Goal: Task Accomplishment & Management: Use online tool/utility

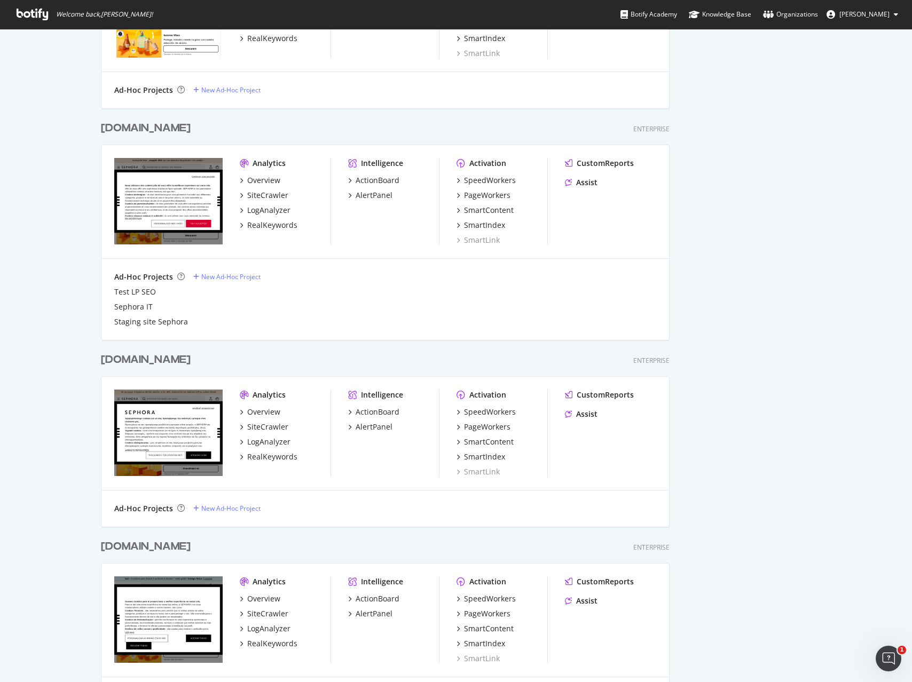
scroll to position [1487, 0]
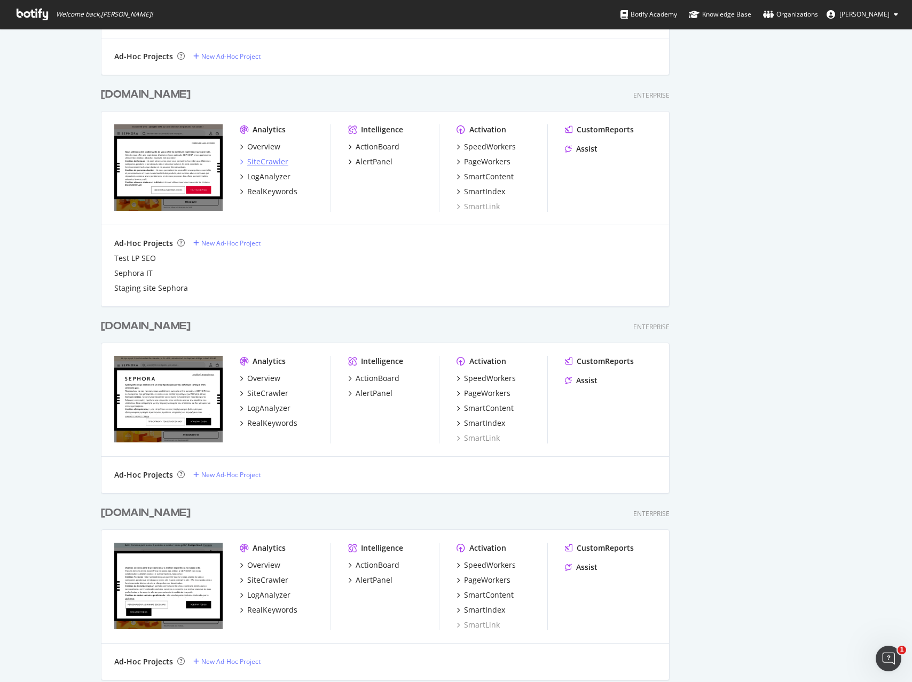
click at [263, 161] on div "SiteCrawler" at bounding box center [267, 161] width 41 height 11
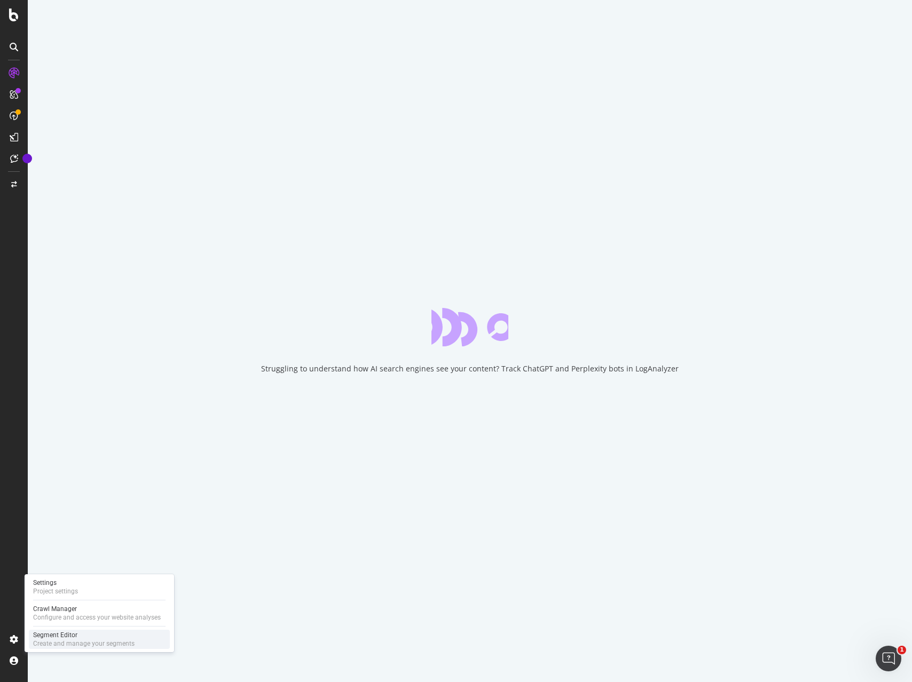
click at [69, 638] on div "Segment Editor" at bounding box center [83, 635] width 101 height 9
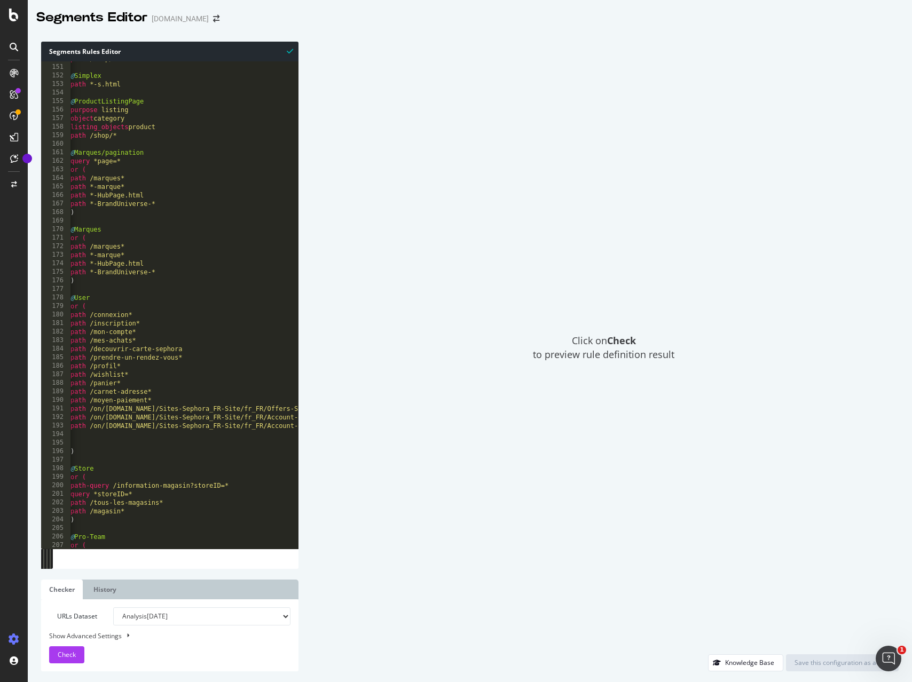
scroll to position [1279, 0]
click at [215, 463] on div "path /shop/* @ Simplex path *-s.html @ ProductListingPage purpose listing objec…" at bounding box center [243, 306] width 350 height 504
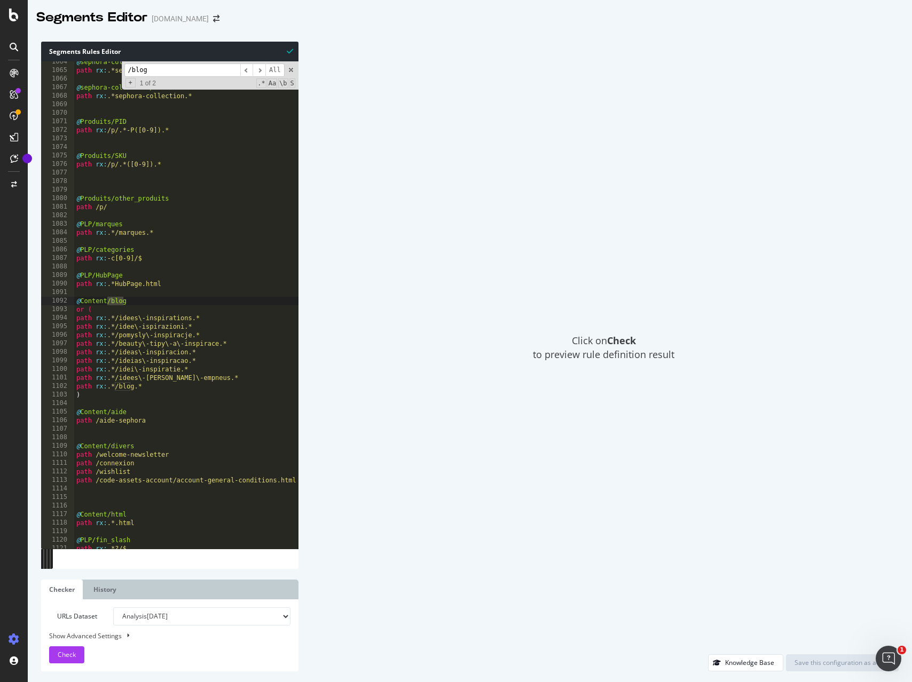
scroll to position [9081, 0]
type input "/blog"
click at [90, 387] on div "@ sephora-collection/FAQ path rx : .*sephora-collection-FAQ* @ sephora-collecti…" at bounding box center [249, 310] width 350 height 504
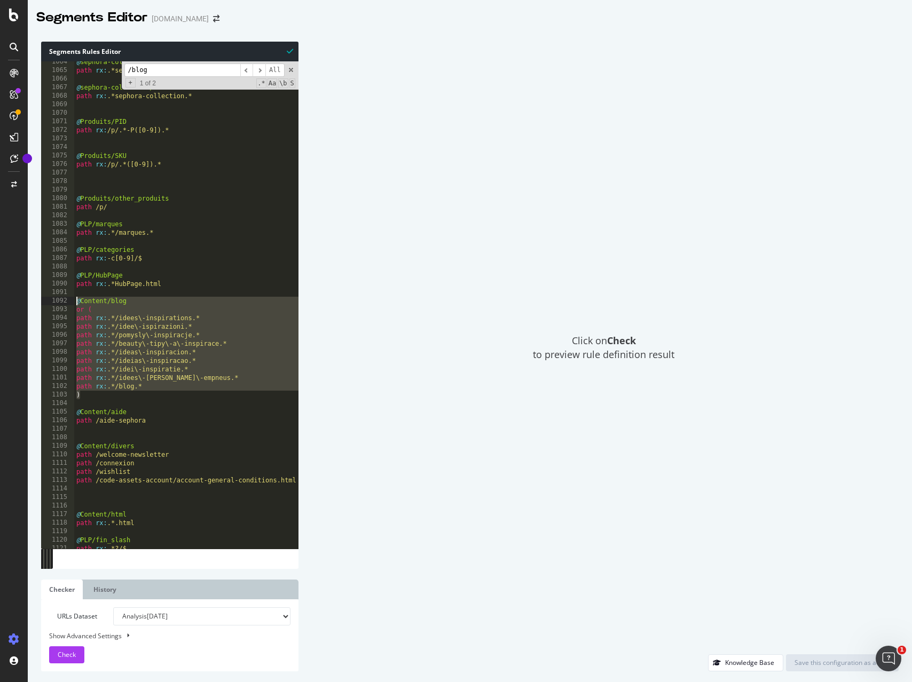
drag, startPoint x: 86, startPoint y: 395, endPoint x: 53, endPoint y: 299, distance: 101.4
click at [53, 299] on div "path rx:.*/blog.* 1064 1065 1066 1067 1068 1069 1070 1071 1072 1073 1074 1075 1…" at bounding box center [169, 304] width 257 height 487
type textarea "@Content/blog or ("
click at [561, 190] on div "Click on Check to preview rule definition result" at bounding box center [603, 348] width 589 height 613
drag, startPoint x: 507, startPoint y: 111, endPoint x: 493, endPoint y: 120, distance: 17.0
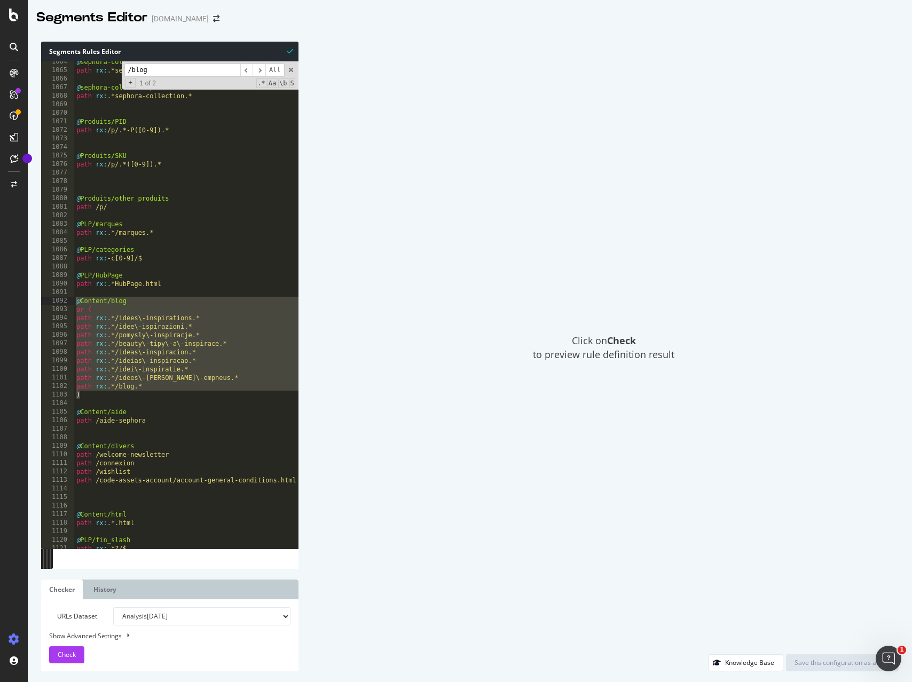
click at [507, 111] on div "Click on Check to preview rule definition result" at bounding box center [603, 348] width 589 height 613
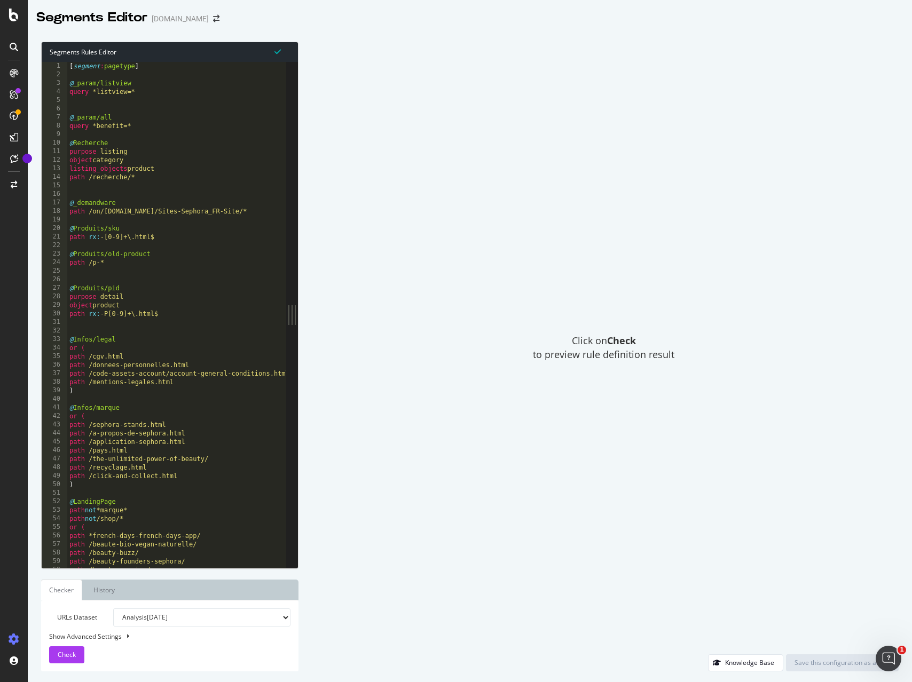
type textarea "path /recherche/*"
click at [164, 178] on div "[ segment : pagetype ] @ _param/listview query *listview=* @ _param/all query *…" at bounding box center [242, 323] width 350 height 523
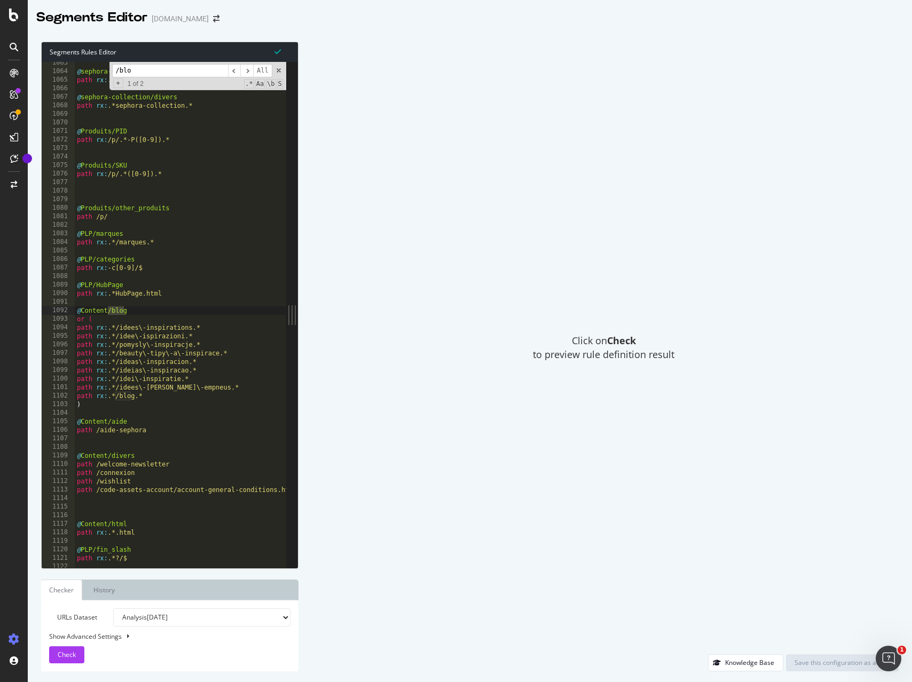
scroll to position [9072, 0]
type input "/blog"
click at [434, 217] on div "Click on Check to preview rule definition result" at bounding box center [603, 348] width 589 height 613
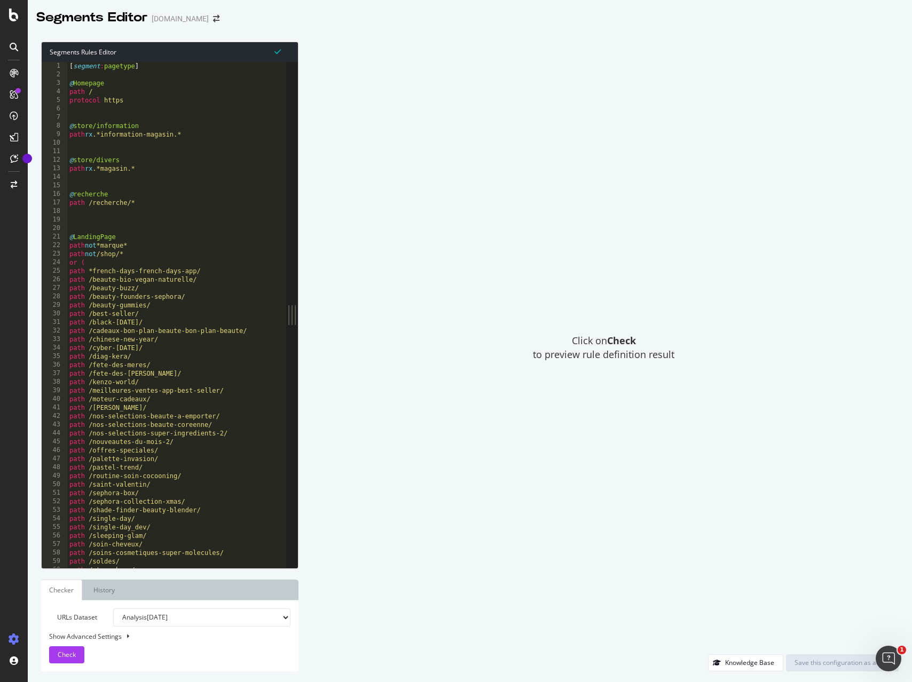
click at [212, 115] on div "[ segment : pagetype ] @ Homepage path / protocol https @ store/information pat…" at bounding box center [219, 323] width 304 height 523
type input "/blog"
type textarea "path /beauty-founders-sephora/"
click at [161, 296] on div "[ segment : pagetype ] @ Homepage path / protocol https @ store/information pat…" at bounding box center [218, 323] width 304 height 523
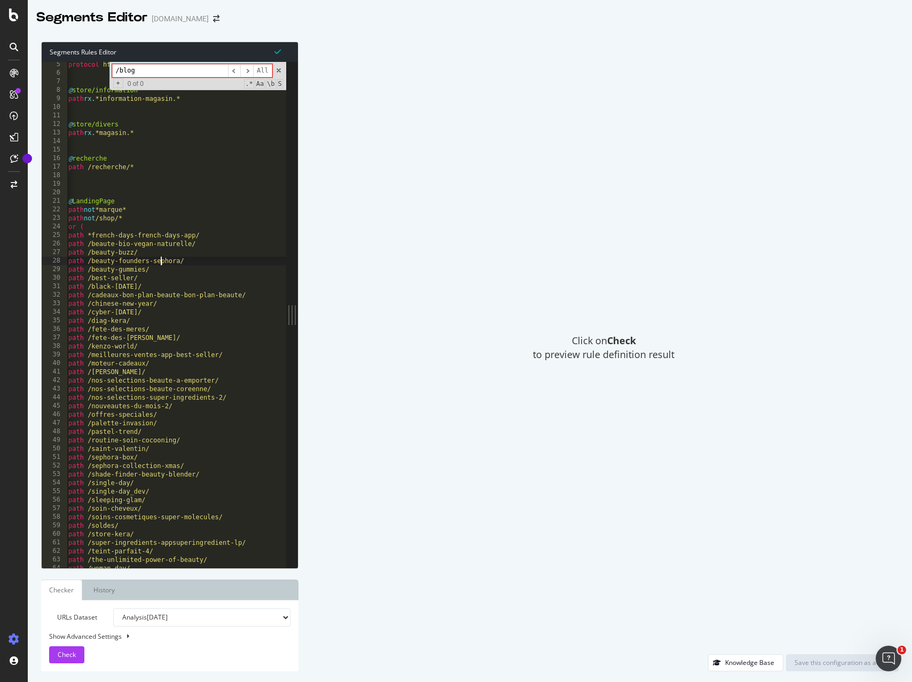
scroll to position [59, 0]
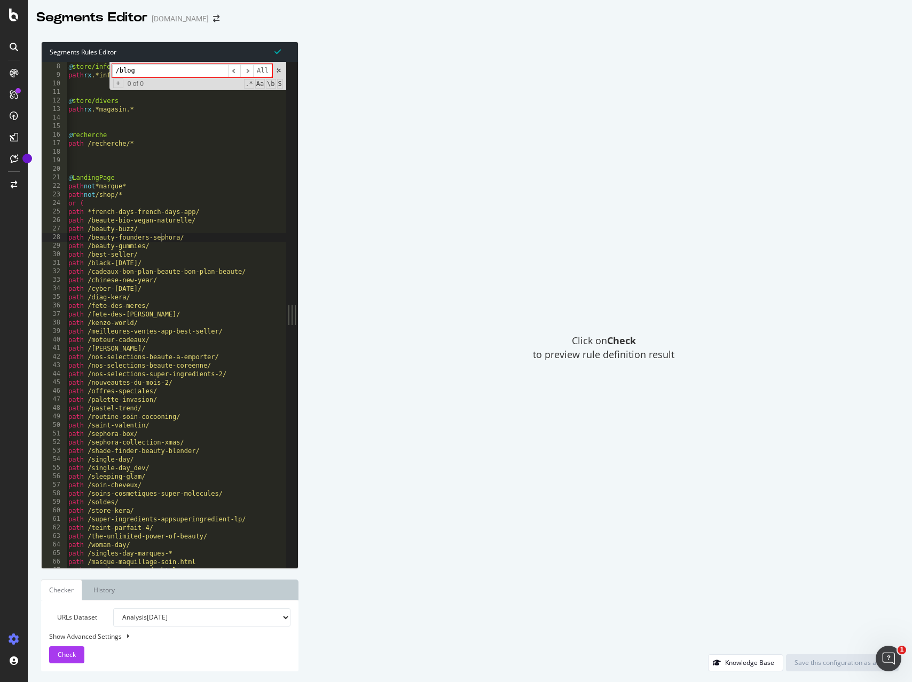
drag, startPoint x: 136, startPoint y: 69, endPoint x: 45, endPoint y: 69, distance: 90.7
click at [45, 69] on div "path /beauty-founders-sephora/ 7 8 9 10 11 12 13 14 15 16 17 18 19 20 21 22 23 …" at bounding box center [164, 315] width 244 height 506
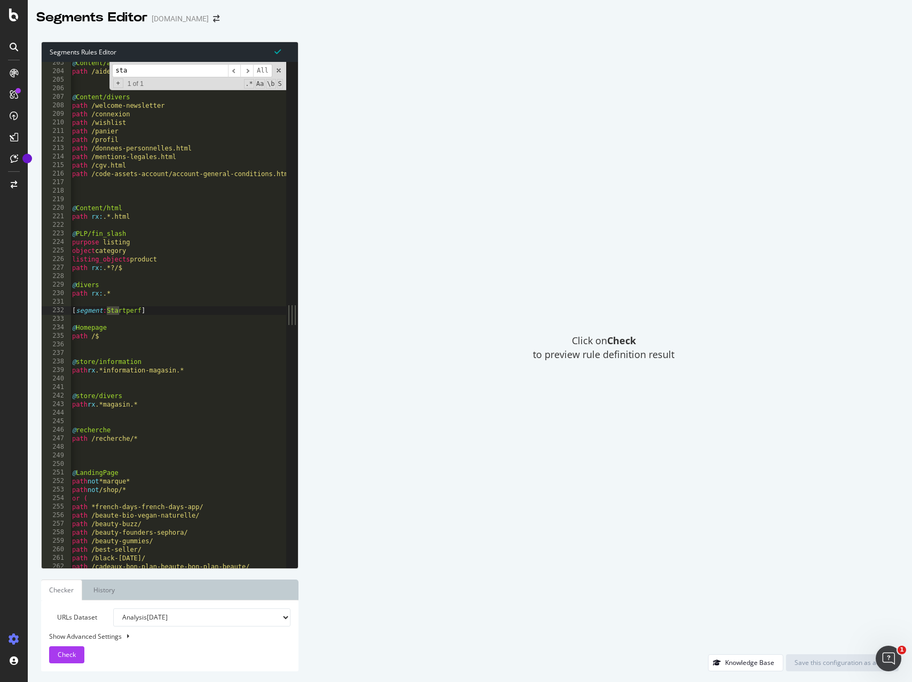
scroll to position [1728, 0]
type input "startperf"
type textarea "path /donnees-personnelles.html"
click at [149, 147] on div "@ Content/aide path /aide-sephora @ Content/divers path /welcome-newsletter pat…" at bounding box center [222, 320] width 304 height 523
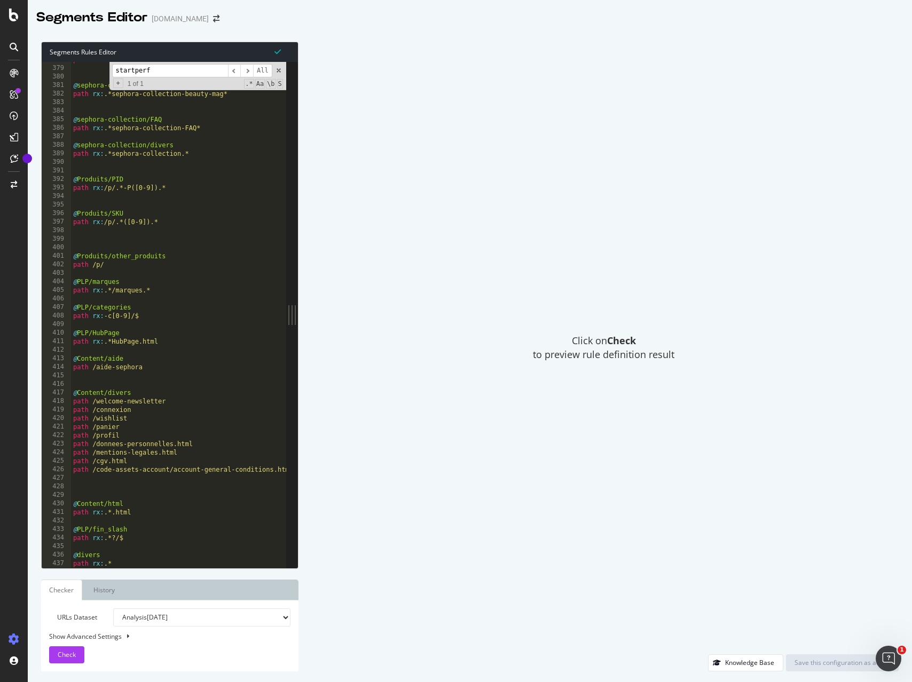
scroll to position [3226, 0]
click at [88, 350] on div "path rx : .*BrandUniverse.* @ sephora-collection/beauty-mag path rx : .*sephora…" at bounding box center [223, 317] width 304 height 523
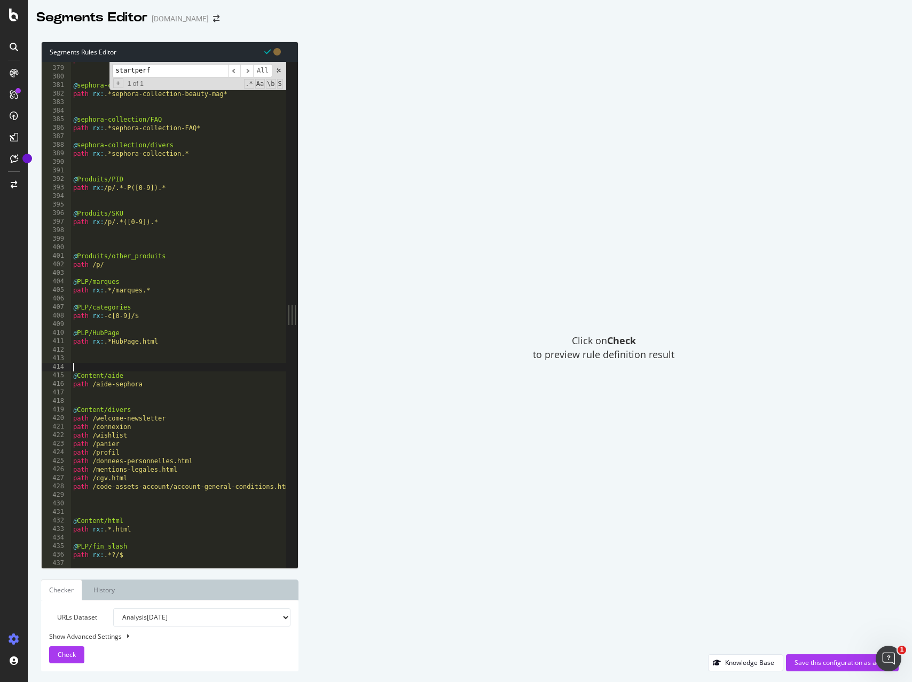
click at [87, 353] on div "path rx : .*BrandUniverse.* @ sephora-collection/beauty-mag path rx : .*sephora…" at bounding box center [223, 317] width 304 height 523
click at [88, 359] on div "path rx : .*BrandUniverse.* @ sephora-collection/beauty-mag path rx : .*sephora…" at bounding box center [223, 317] width 304 height 523
paste textarea ")"
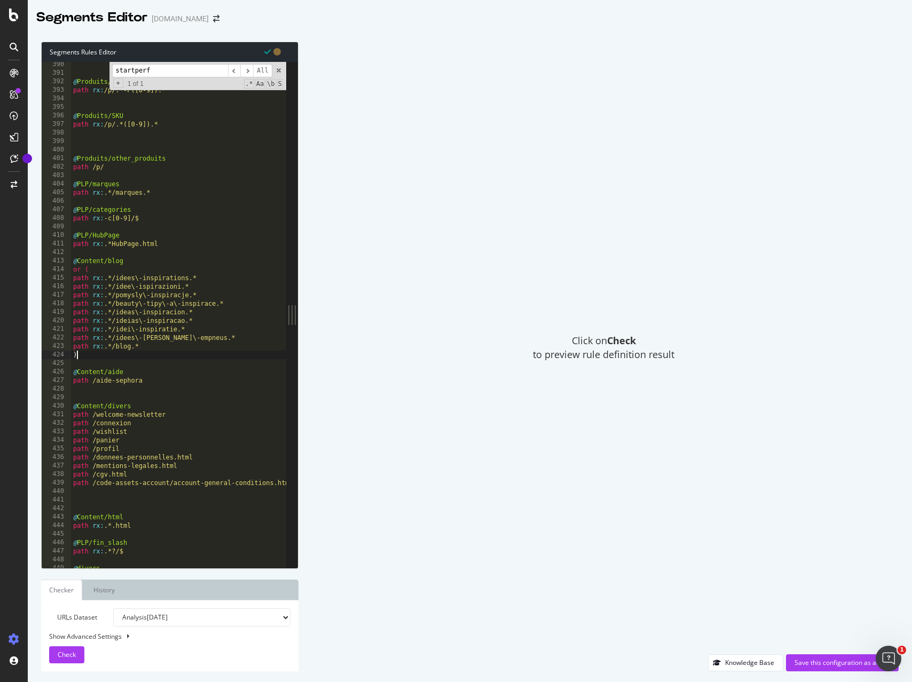
scroll to position [3337, 0]
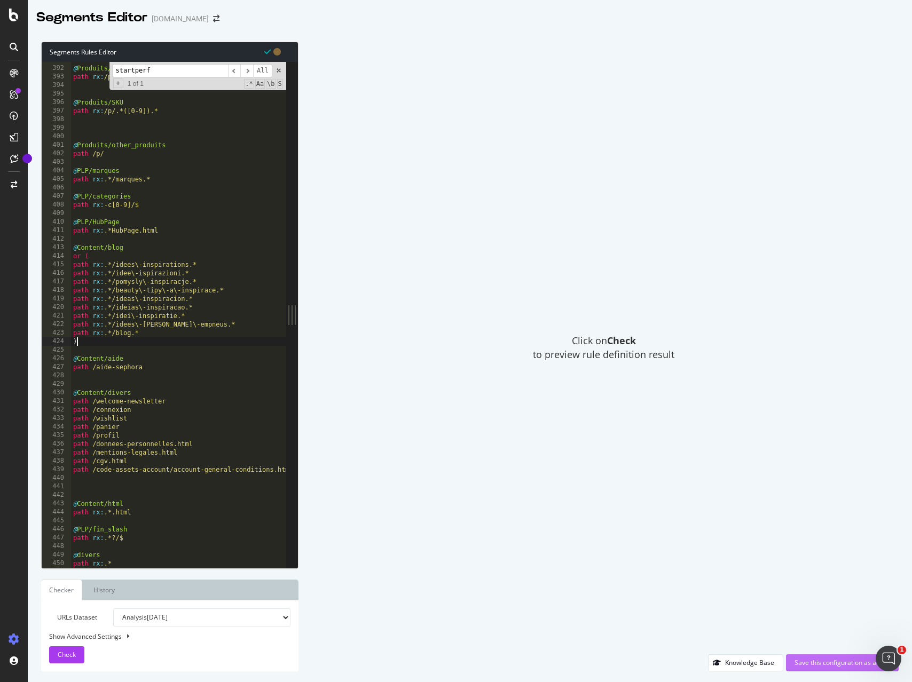
type textarea ")"
click at [828, 663] on div "Save this configuration as active" at bounding box center [842, 662] width 96 height 9
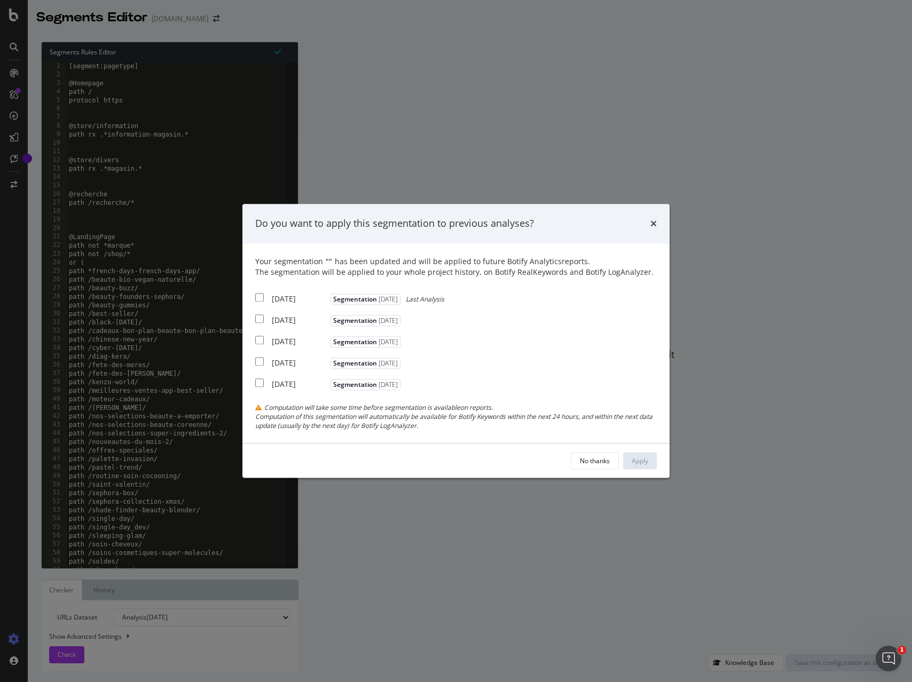
click at [274, 295] on div "[DATE]" at bounding box center [300, 299] width 56 height 11
checkbox input "true"
click at [635, 459] on div "Apply" at bounding box center [639, 460] width 17 height 9
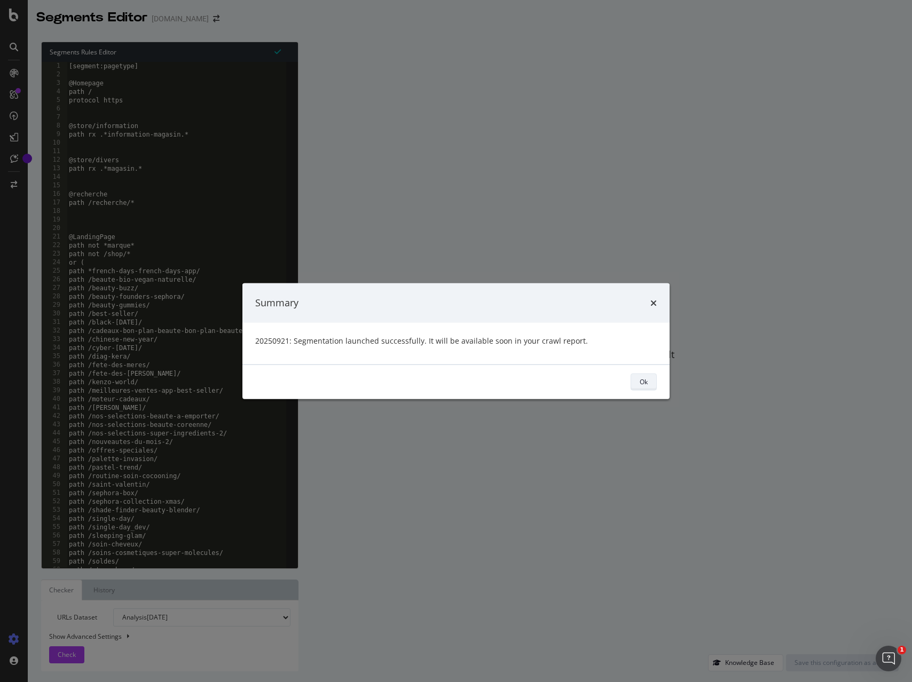
click at [645, 385] on div "Ok" at bounding box center [643, 381] width 8 height 9
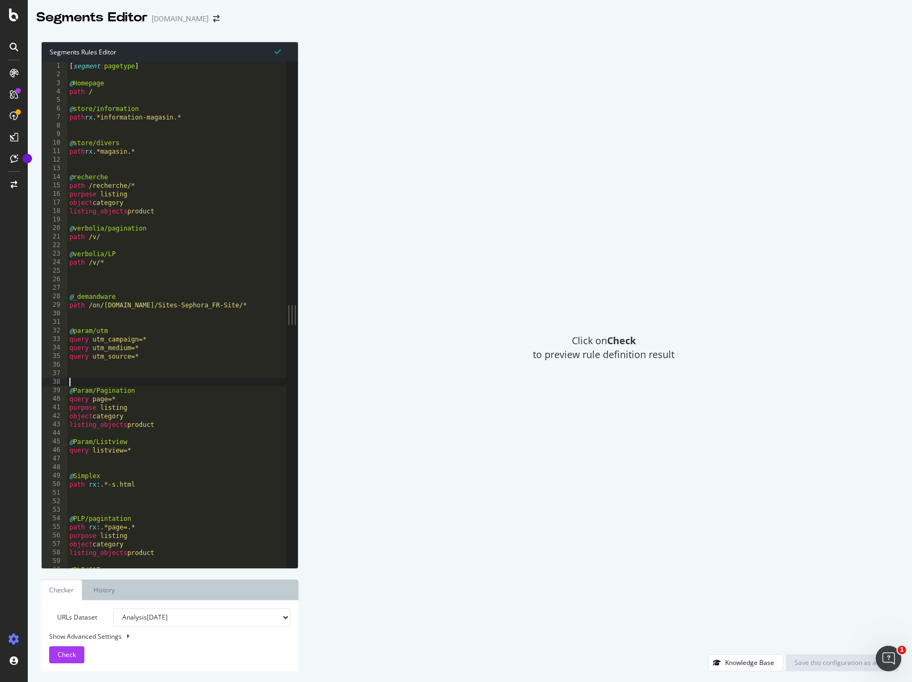
click at [169, 386] on div "[ segment : pagetype ] @ Homepage path / @ store/information path rx .*informat…" at bounding box center [178, 323] width 223 height 523
type textarea "/blog"
type textarea "/"
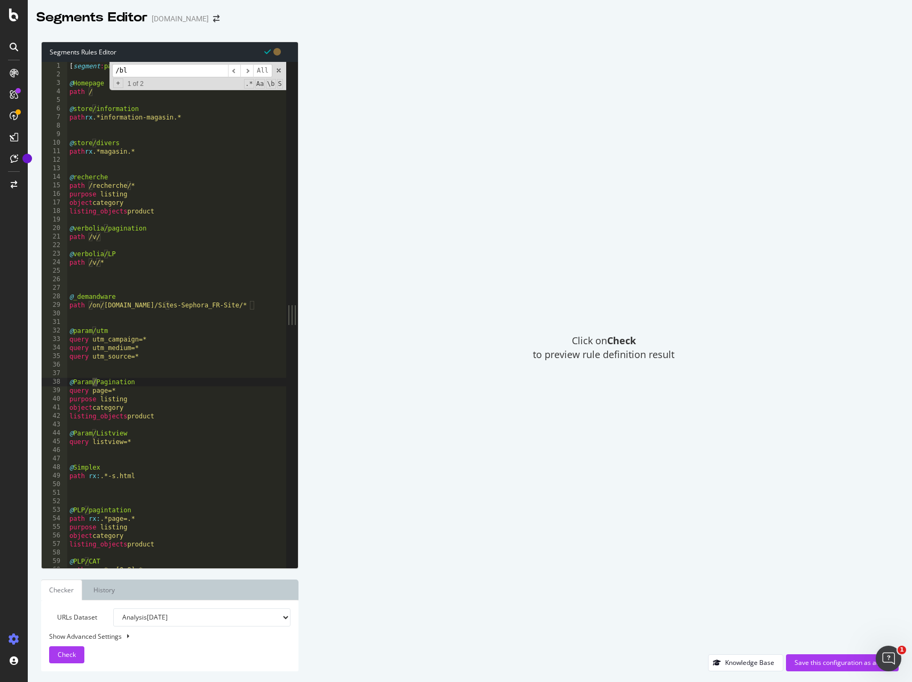
scroll to position [336, 0]
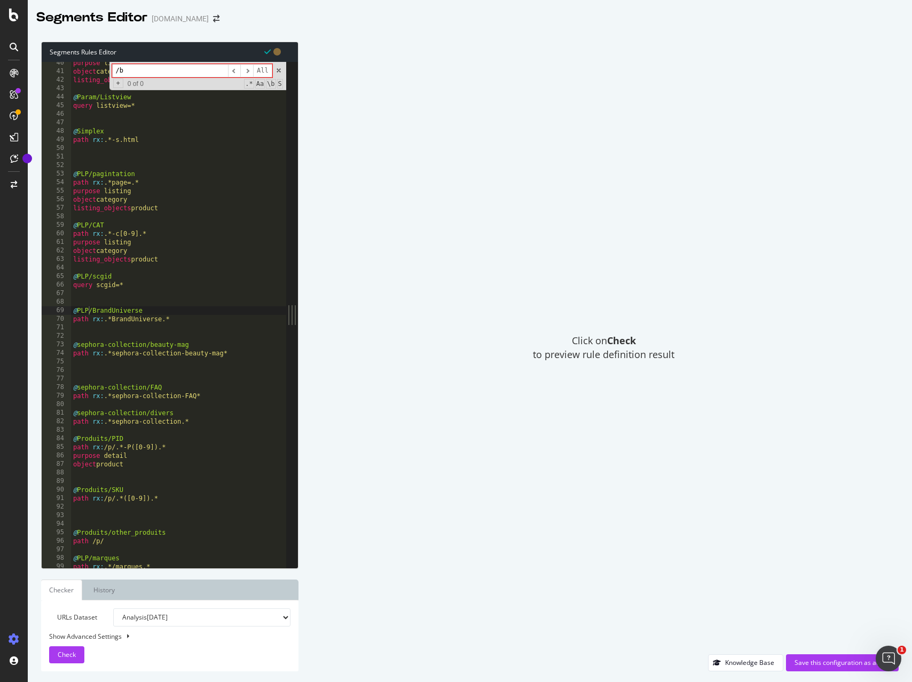
type input "/"
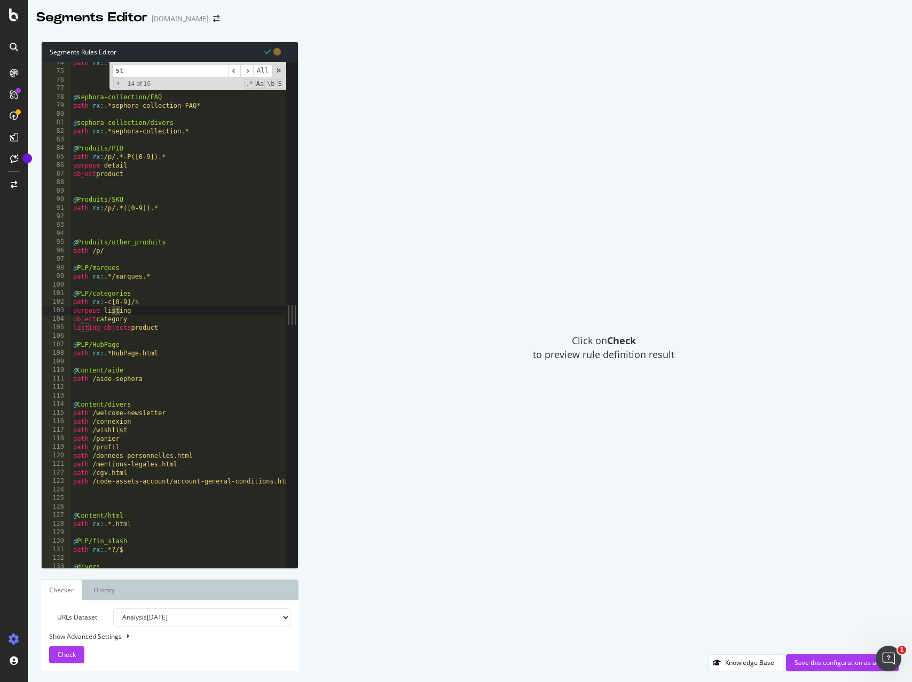
scroll to position [627, 0]
type input "startperf"
click at [279, 70] on span at bounding box center [278, 70] width 7 height 7
type textarea "purpose listing"
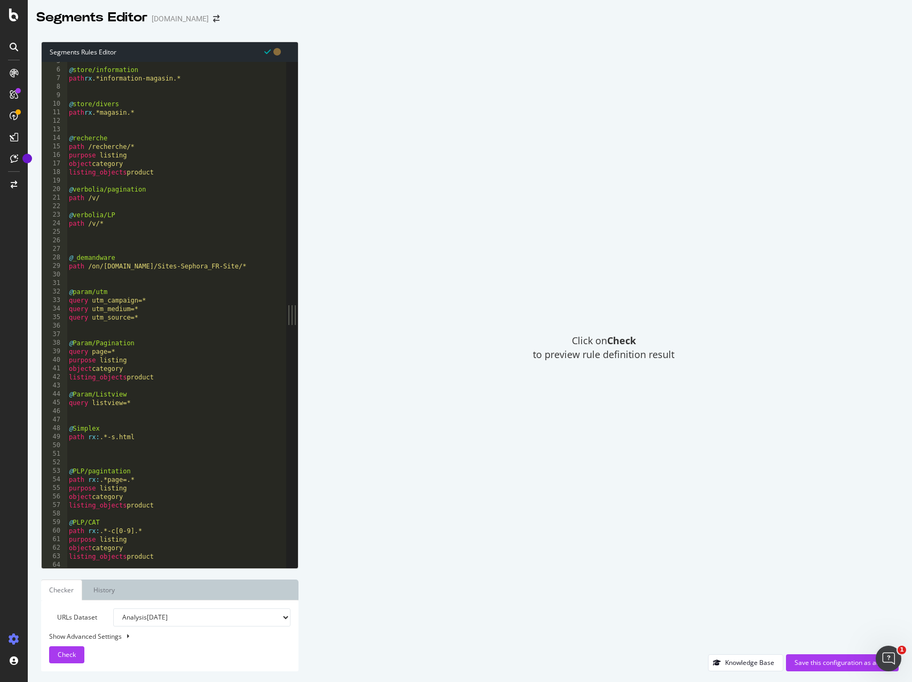
scroll to position [0, 0]
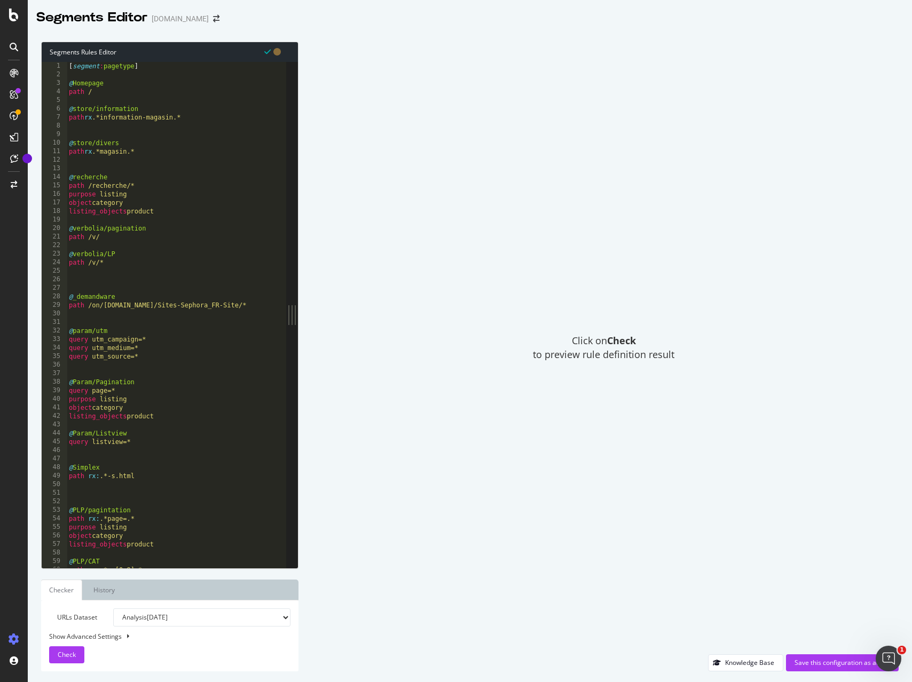
click at [140, 326] on div "[ segment : pagetype ] @ Homepage path / @ store/information path rx .*informat…" at bounding box center [178, 323] width 223 height 523
paste input "@Content"
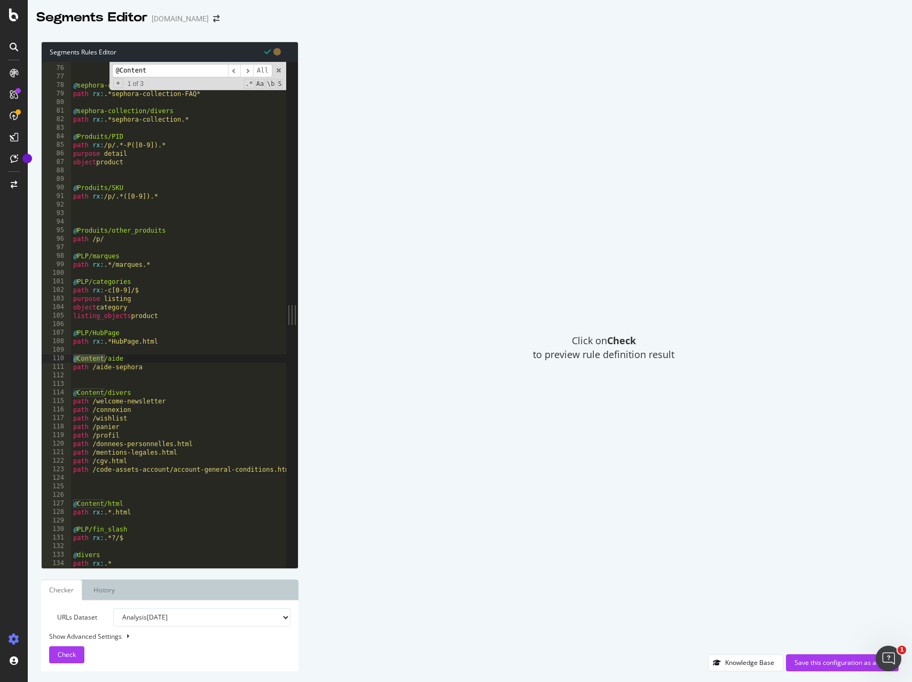
type input "@Content"
click at [98, 347] on div "@ sephora-collection/FAQ path rx : .*sephora-collection-FAQ* @ sephora-collecti…" at bounding box center [182, 317] width 223 height 523
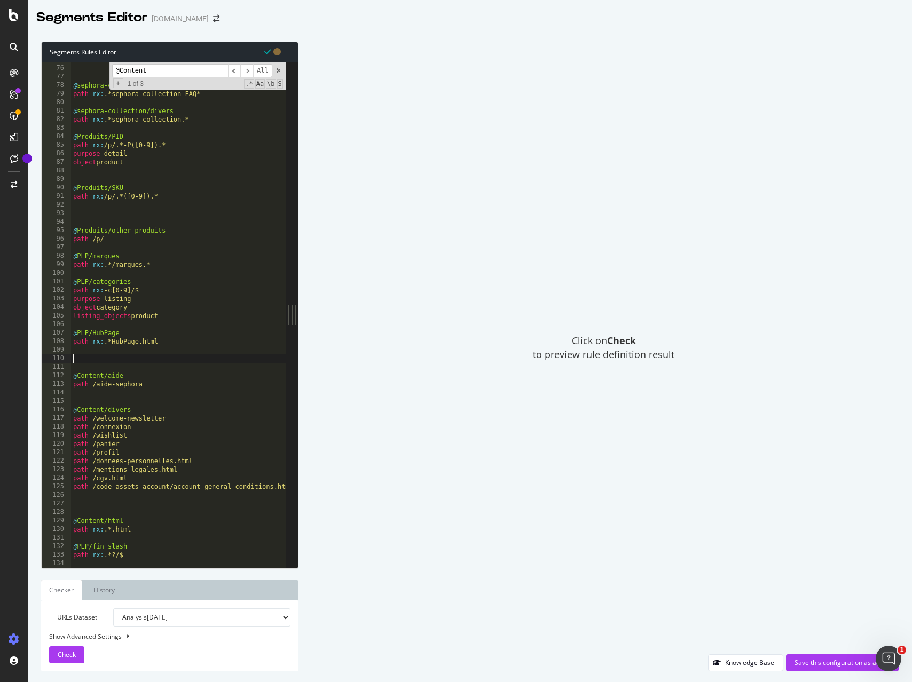
click at [86, 360] on div "@ sephora-collection/FAQ path rx : .*sephora-collection-FAQ* @ sephora-collecti…" at bounding box center [182, 317] width 223 height 523
paste textarea ")"
type textarea ")"
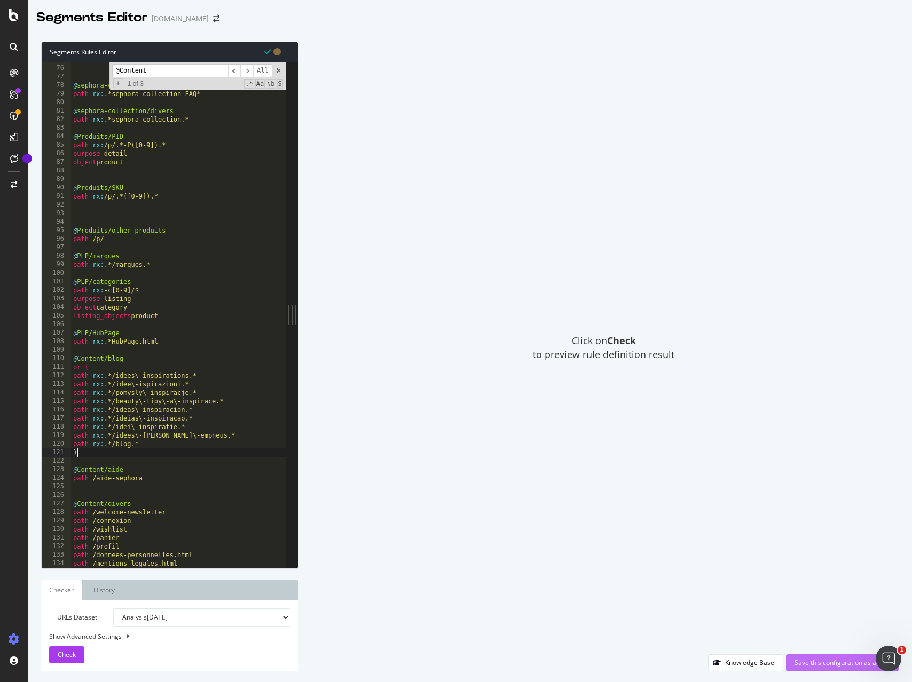
click at [812, 663] on div "Save this configuration as active" at bounding box center [842, 662] width 96 height 9
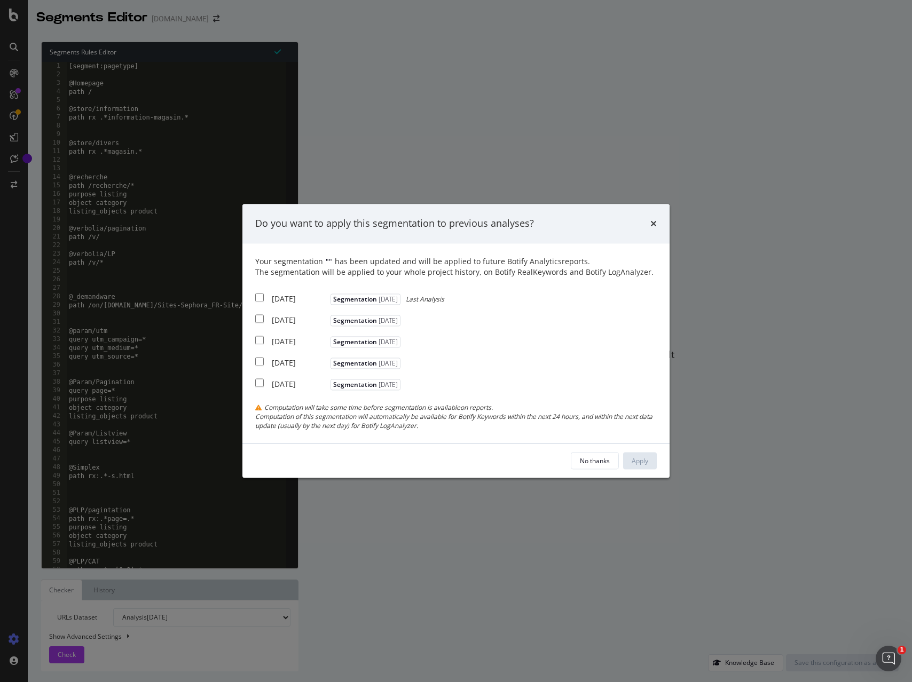
click at [254, 295] on div "Your segmentation " " has been updated and will be applied to future Botify Ana…" at bounding box center [455, 343] width 427 height 200
click at [262, 298] on input "modal" at bounding box center [259, 297] width 9 height 9
checkbox input "true"
click at [648, 459] on button "Apply" at bounding box center [640, 461] width 34 height 17
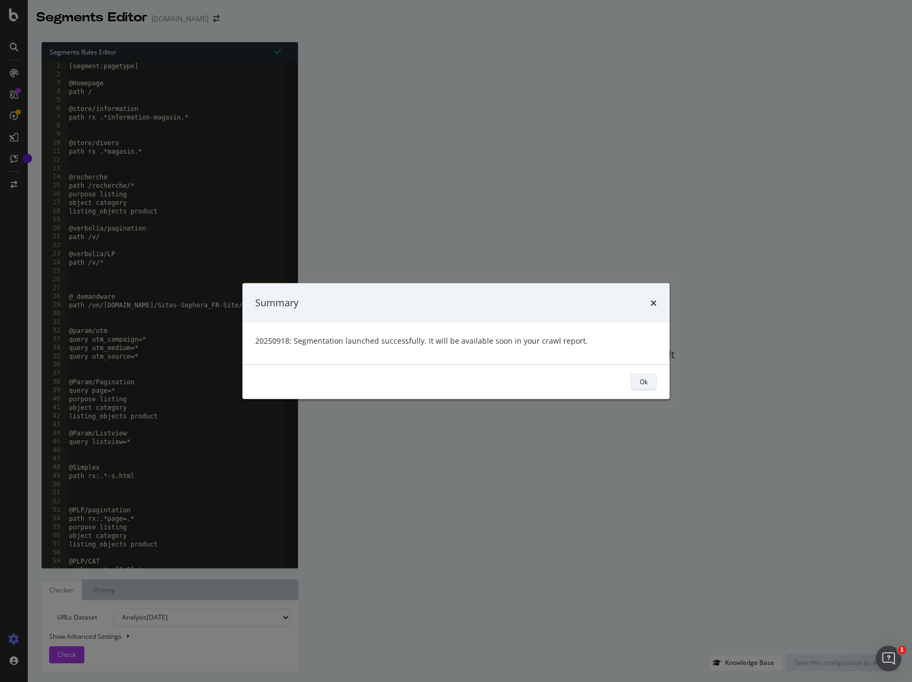
click at [644, 379] on div "Ok" at bounding box center [643, 381] width 8 height 9
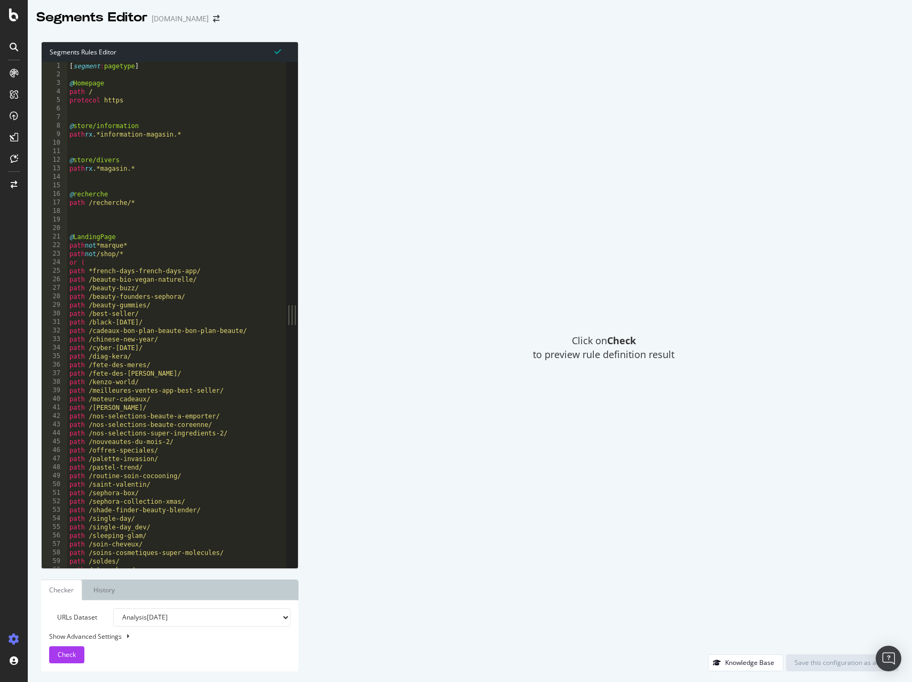
type textarea "@recherche"
click at [184, 192] on div "[ segment : pagetype ] @ Homepage path / protocol https @ store/information pat…" at bounding box center [219, 323] width 304 height 523
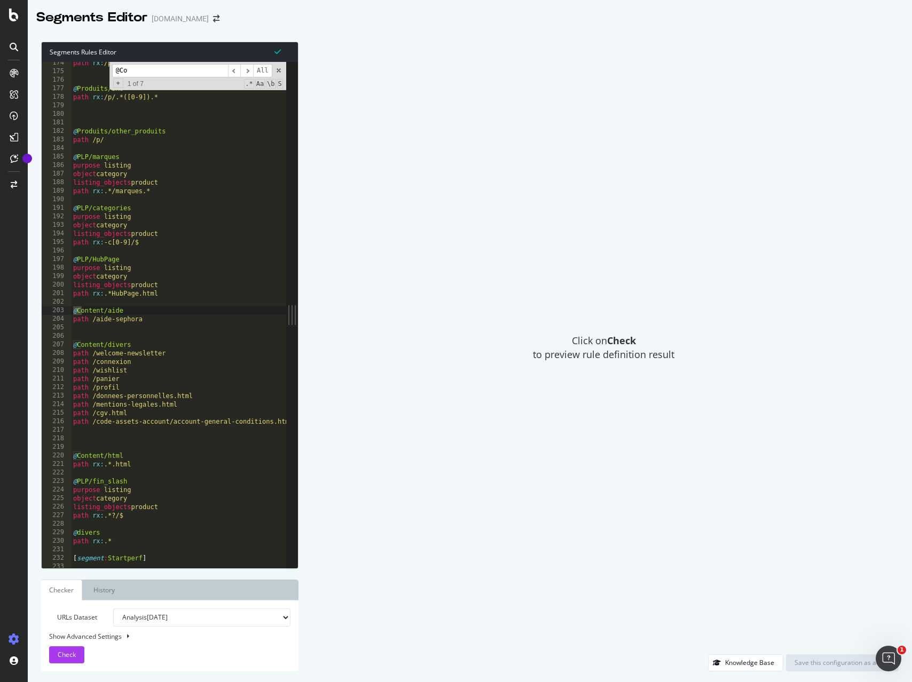
scroll to position [1480, 0]
type input "@Content/aide"
click at [94, 299] on div "path rx : /p/.*-P([0-9]).* @ Produits/SKU path rx : /p/.*([0-9]).* @ Produits/o…" at bounding box center [223, 320] width 304 height 523
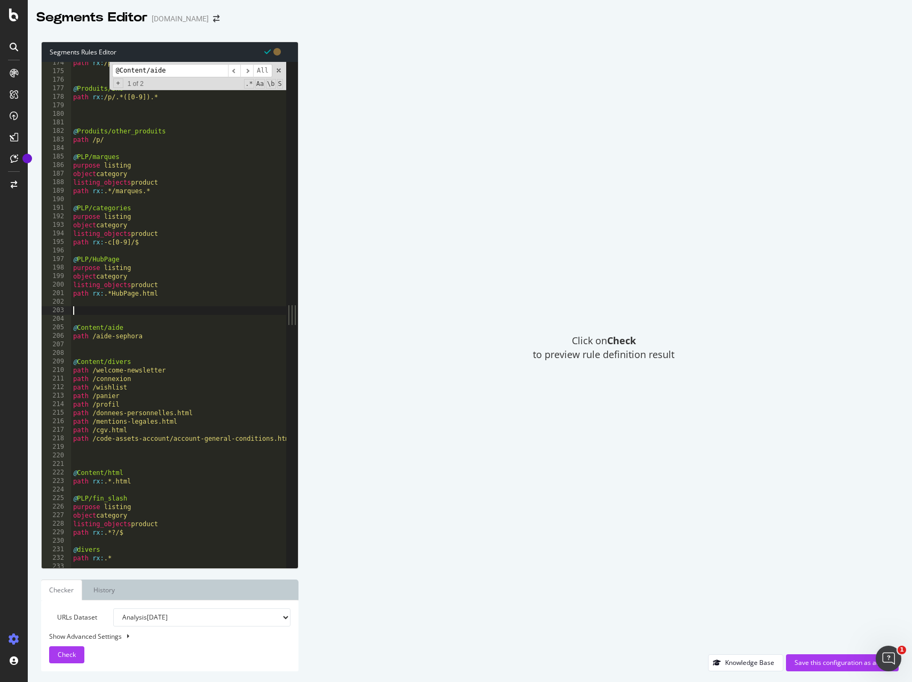
click at [89, 312] on div "path rx : /p/.*-P([0-9]).* @ Produits/SKU path rx : /p/.*([0-9]).* @ Produits/o…" at bounding box center [223, 320] width 304 height 523
paste textarea ")"
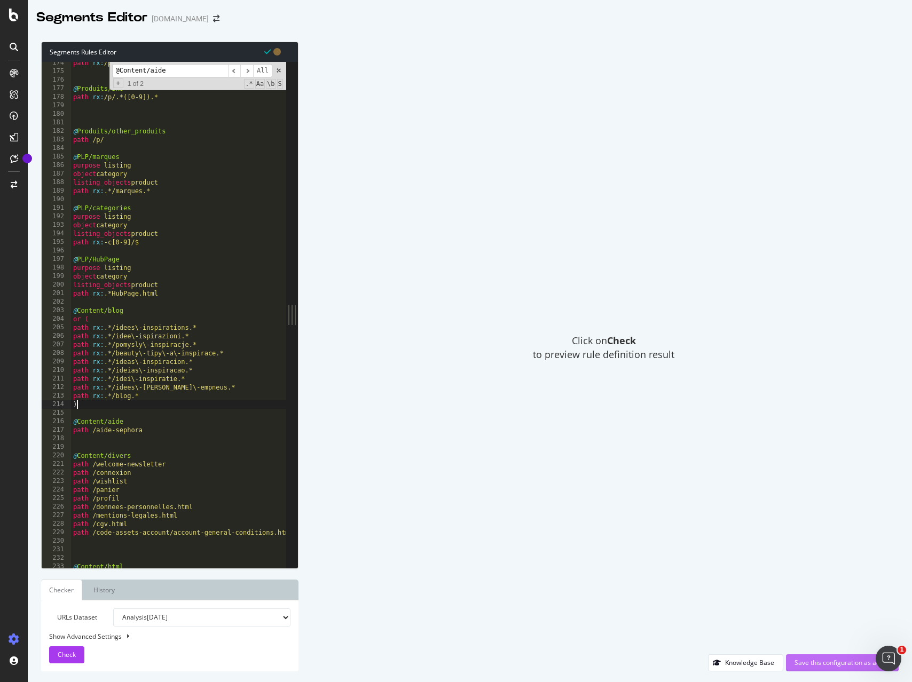
type textarea ")"
click at [827, 662] on div "Save this configuration as active" at bounding box center [842, 662] width 96 height 9
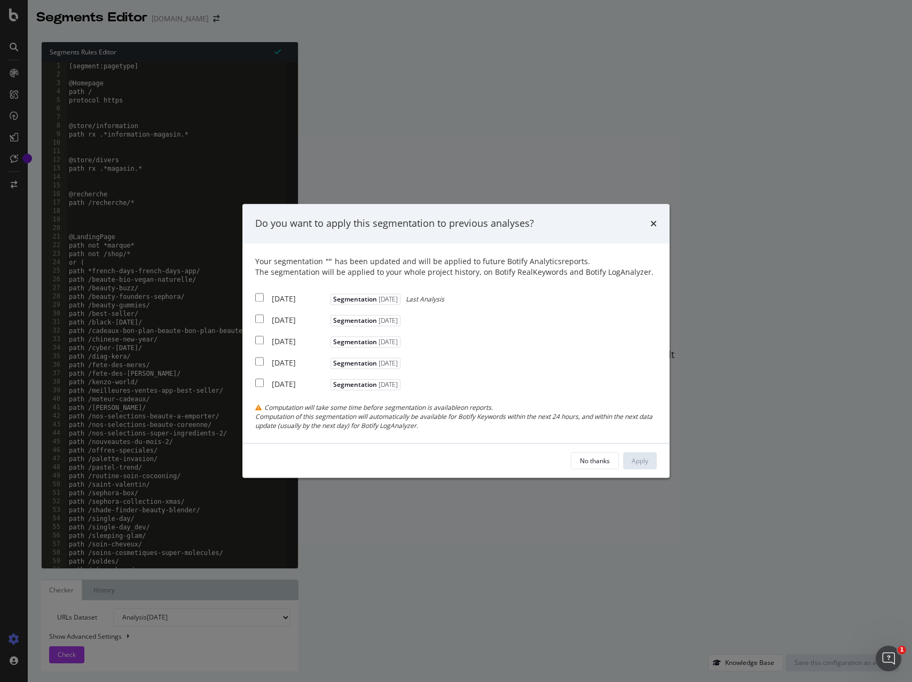
click at [265, 298] on div "2025 Sep. 21st Segmentation 2024-10-11 Last Analysis" at bounding box center [349, 297] width 189 height 13
checkbox input "true"
click at [646, 459] on div "Apply" at bounding box center [639, 460] width 17 height 9
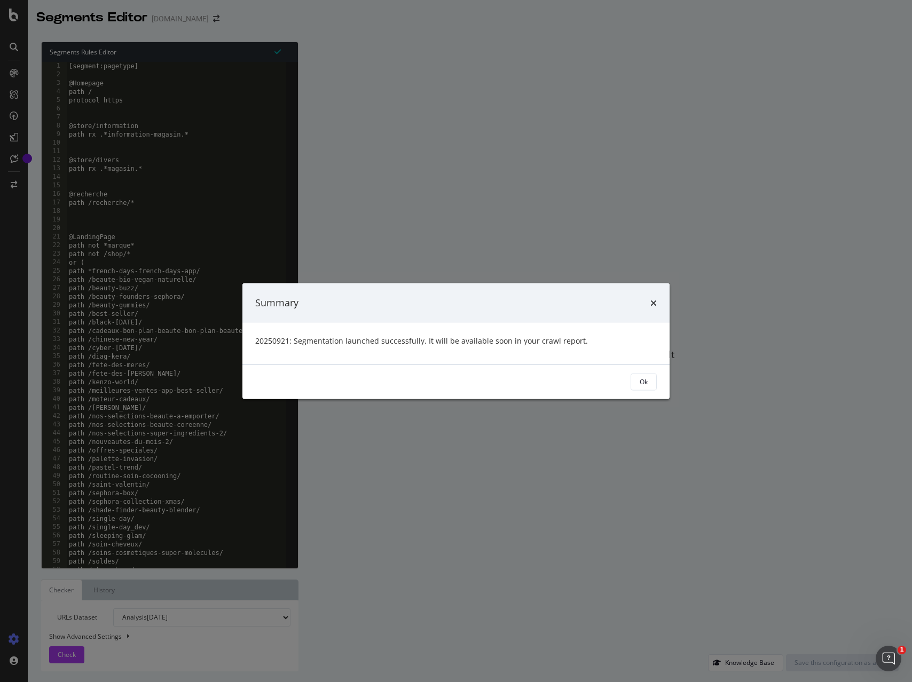
drag, startPoint x: 640, startPoint y: 383, endPoint x: 632, endPoint y: 378, distance: 9.3
click at [639, 382] on div "Ok" at bounding box center [643, 381] width 8 height 9
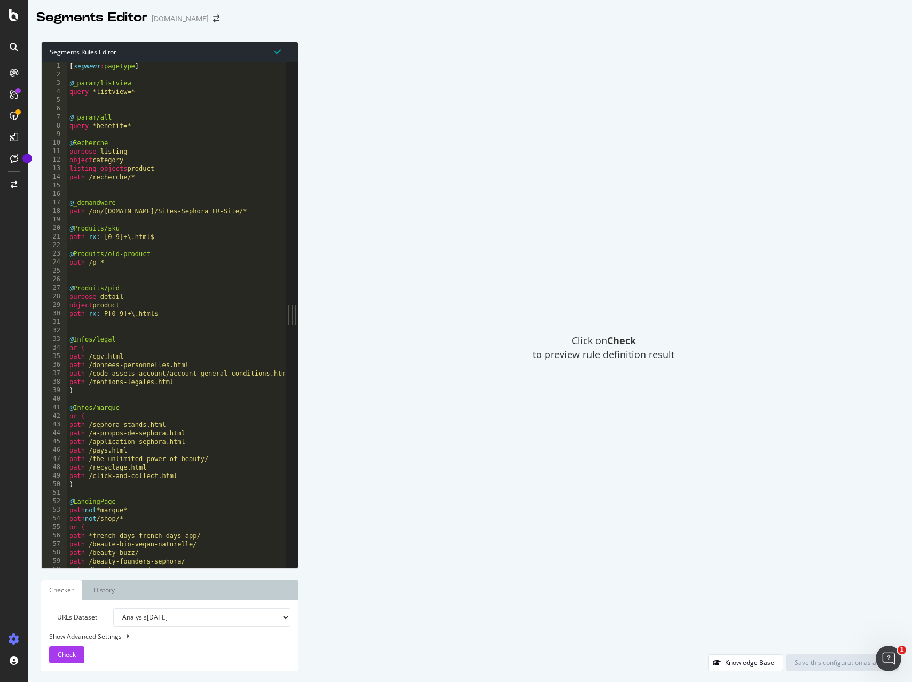
type textarea "or ("
click at [153, 344] on div "[ segment : pagetype ] @ _param/listview query *listview=* @ _param/all query *…" at bounding box center [242, 323] width 350 height 523
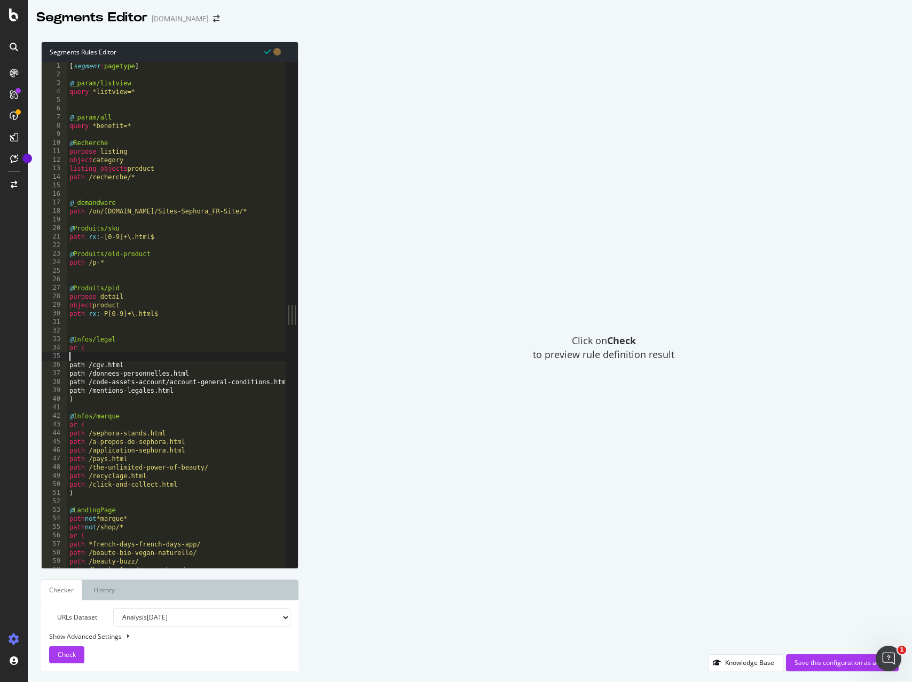
drag, startPoint x: 206, startPoint y: 330, endPoint x: 221, endPoint y: 323, distance: 16.5
click at [206, 330] on div "[ segment : pagetype ] @ _param/listview query *listview=* @ _param/all query *…" at bounding box center [242, 323] width 350 height 523
click at [173, 252] on div "[ segment : pagetype ] @ _param/listview query *listview=* @ _param/all query *…" at bounding box center [242, 323] width 350 height 523
type textarea "@Produits/old-product"
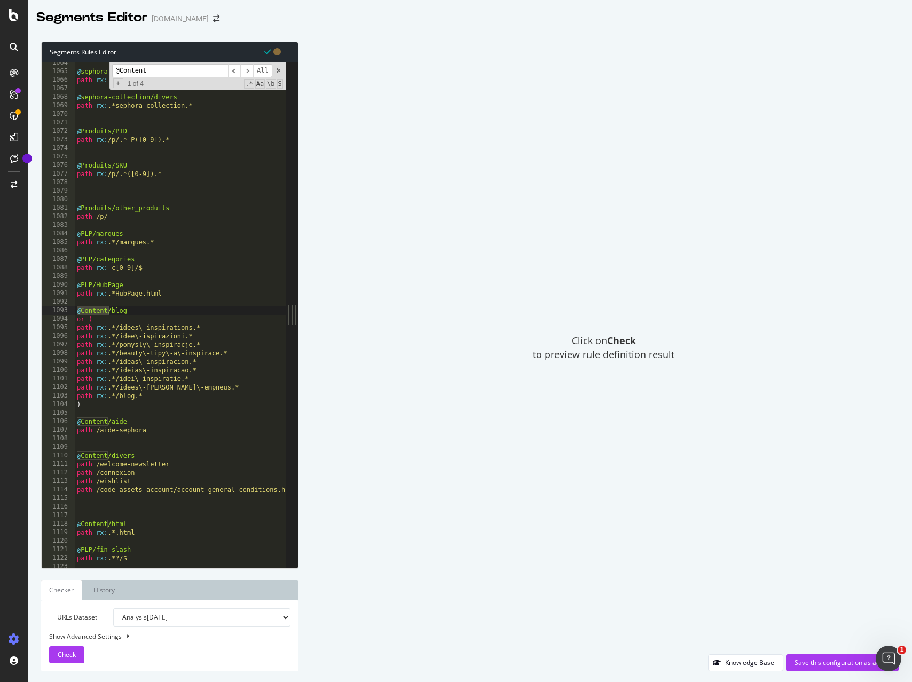
scroll to position [9080, 0]
type input "@Content/aide"
click at [279, 70] on span at bounding box center [278, 70] width 7 height 7
type textarea "@Content/aide"
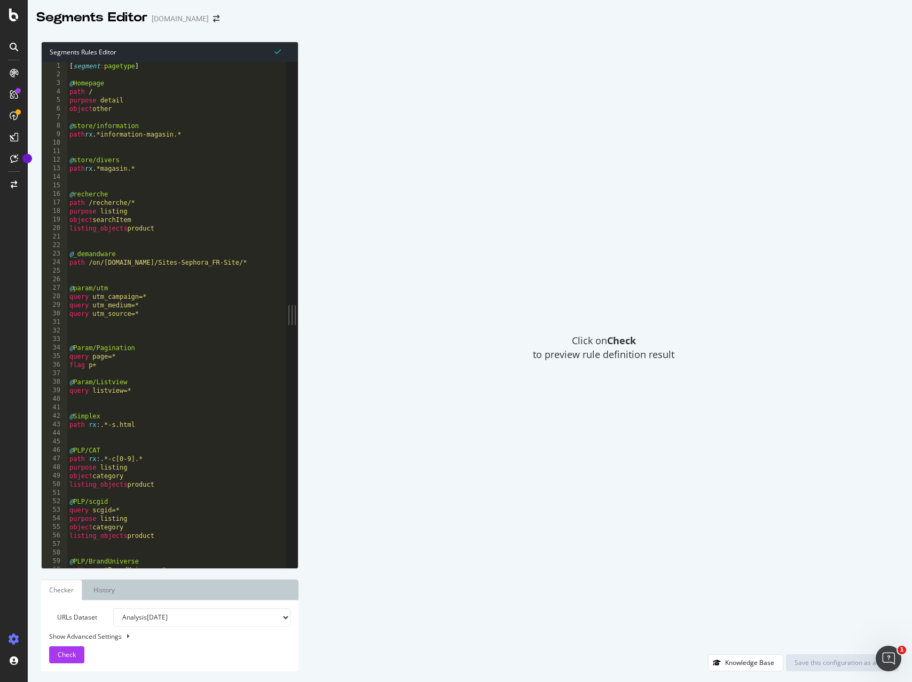
click at [237, 237] on div "[ segment : pagetype ] @ Homepage path / purpose detail object other @ store/in…" at bounding box center [178, 323] width 223 height 523
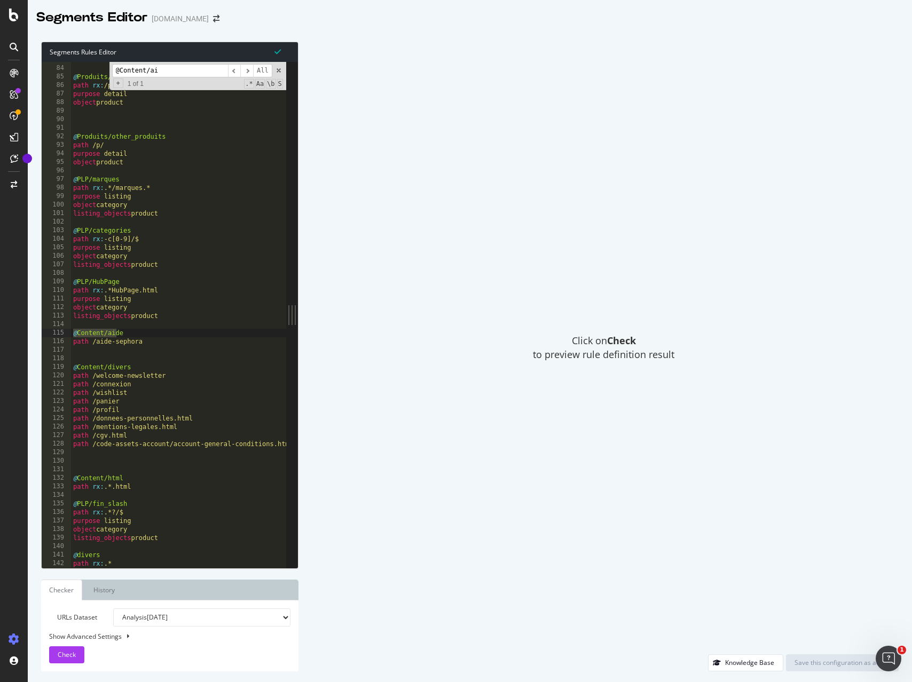
type input "@Content/ai"
click at [107, 357] on div "@ Produits/SKU path rx : /p/.*([0-9]).* purpose detail object product @ Produit…" at bounding box center [182, 317] width 223 height 523
click at [92, 326] on div "@ Produits/SKU path rx : /p/.*([0-9]).* purpose detail object product @ Produit…" at bounding box center [182, 317] width 223 height 523
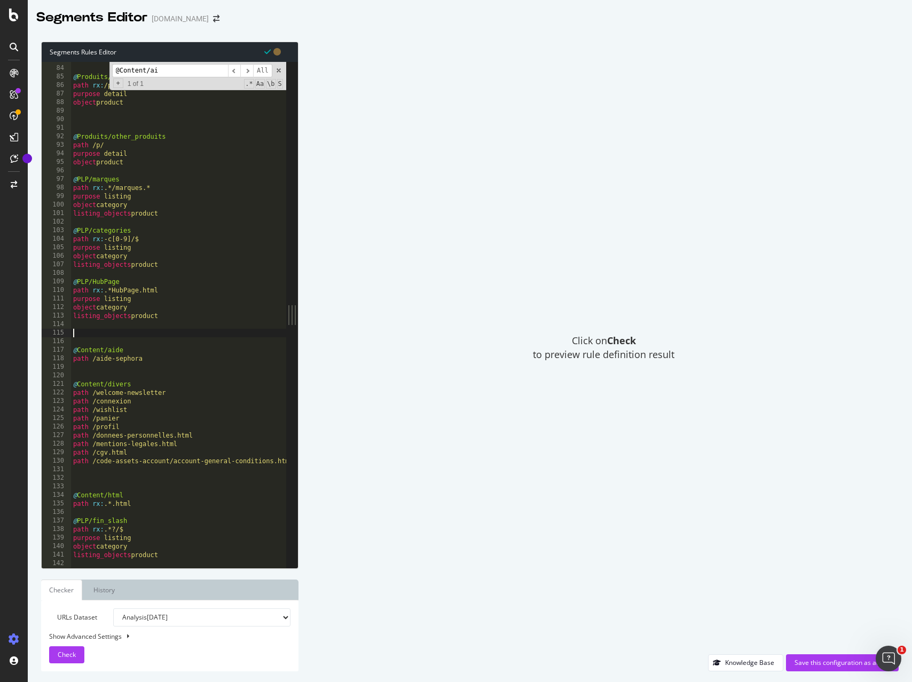
click at [86, 332] on div "@ Produits/SKU path rx : /p/.*([0-9]).* purpose detail object product @ Produit…" at bounding box center [182, 317] width 223 height 523
paste textarea ")"
type textarea ")"
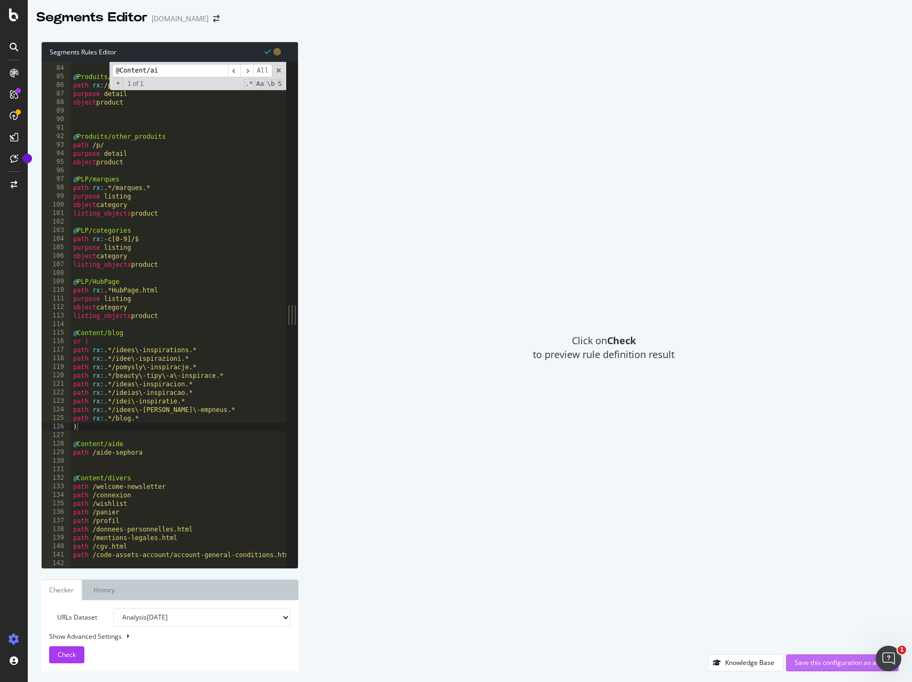
click at [827, 666] on div "Save this configuration as active" at bounding box center [842, 662] width 96 height 9
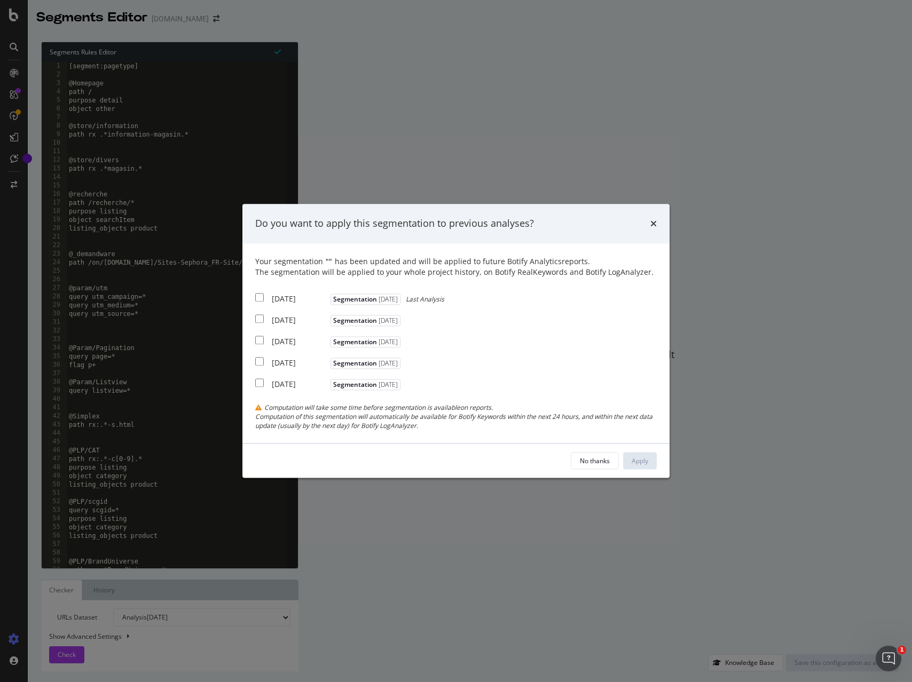
click at [258, 295] on input "modal" at bounding box center [259, 297] width 9 height 9
checkbox input "true"
drag, startPoint x: 653, startPoint y: 461, endPoint x: 606, endPoint y: 461, distance: 47.0
click at [652, 461] on button "Apply" at bounding box center [640, 461] width 34 height 17
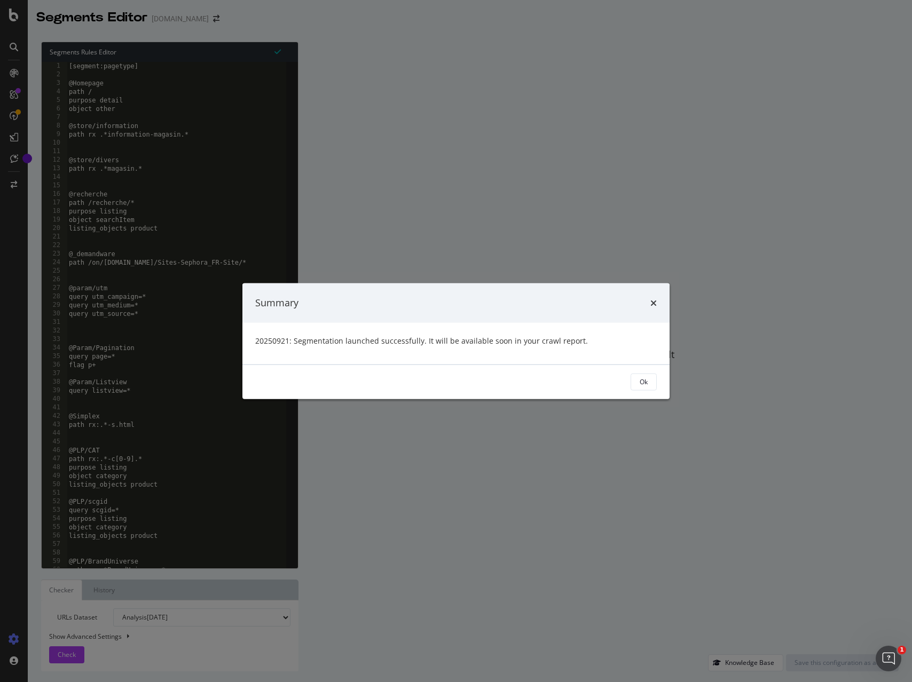
click at [644, 384] on div "Ok" at bounding box center [643, 381] width 8 height 9
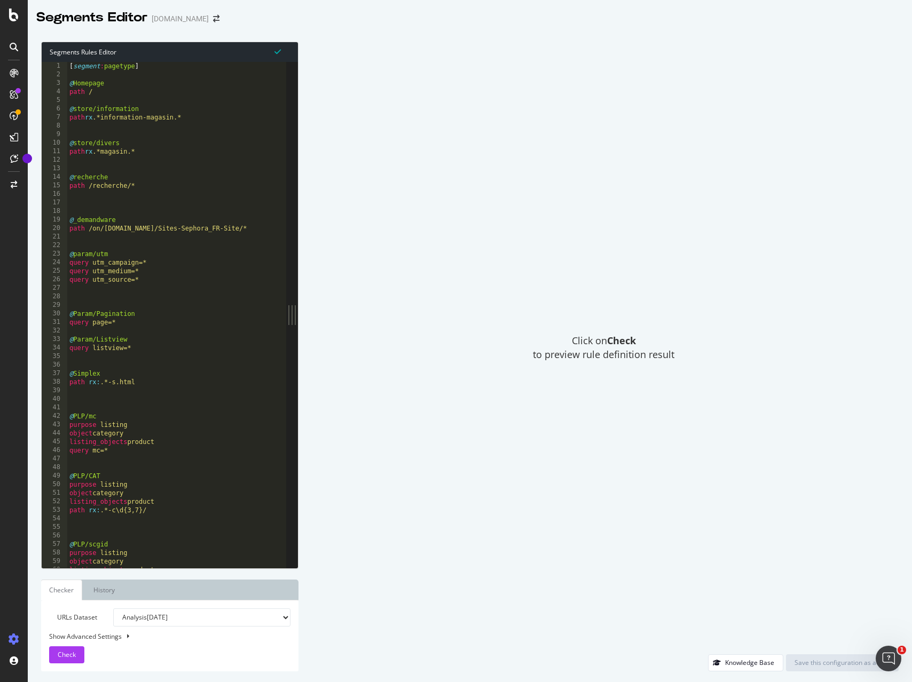
type textarea "path rx .*magasin.*"
click at [160, 149] on div "[ segment : pagetype ] @ Homepage path / @ store/information path rx .*informat…" at bounding box center [178, 323] width 223 height 523
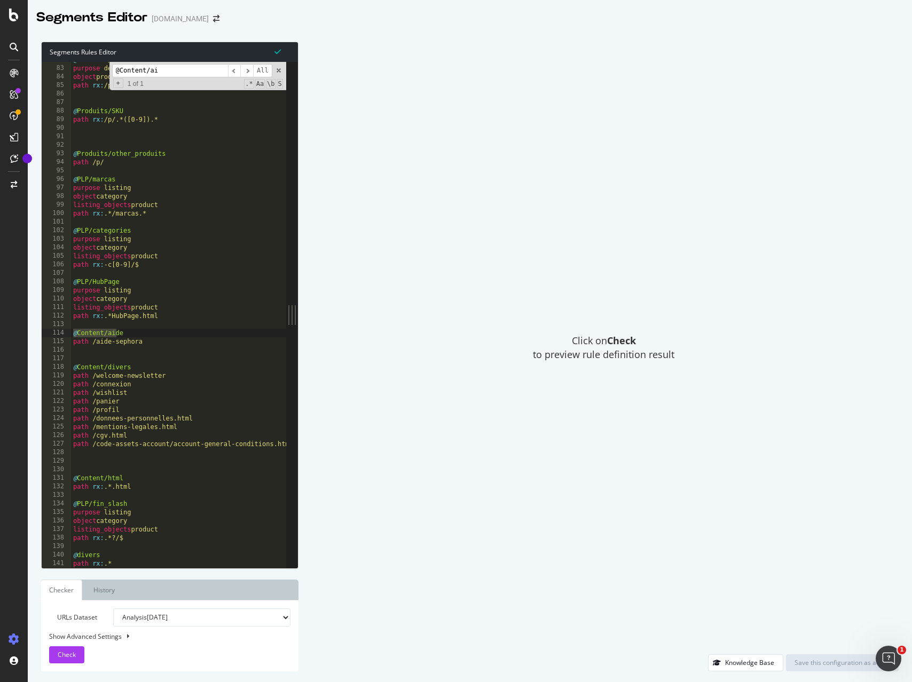
type input "@Content/ai"
click at [87, 328] on div "@ Produits/PID purpose detail object product path rx : /p/.*-P([0-9]).* @ Produ…" at bounding box center [182, 317] width 223 height 523
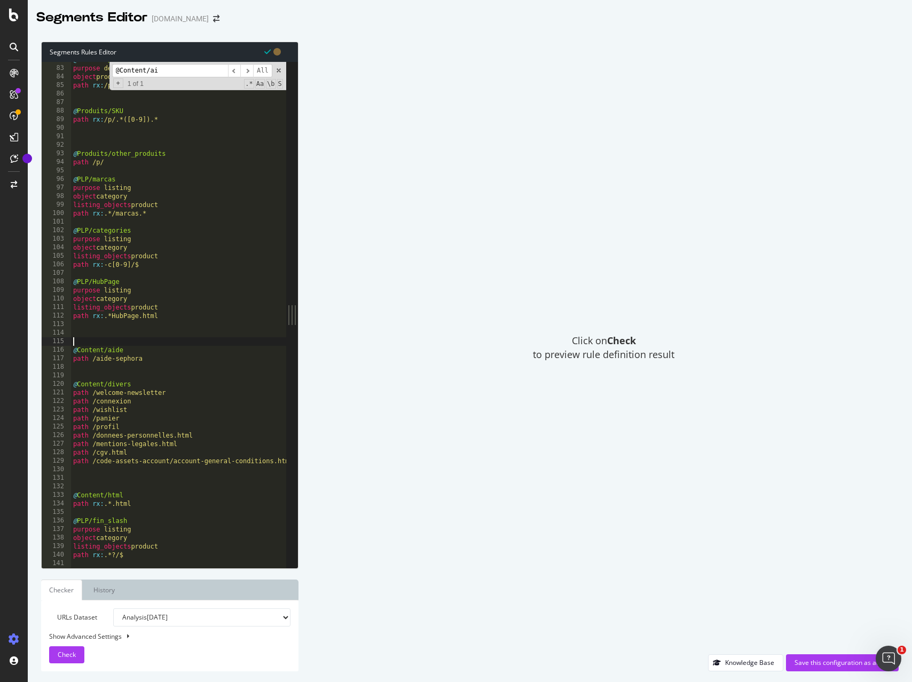
click at [86, 339] on div "@ Produits/PID purpose detail object product path rx : /p/.*-P([0-9]).* @ Produ…" at bounding box center [182, 317] width 223 height 523
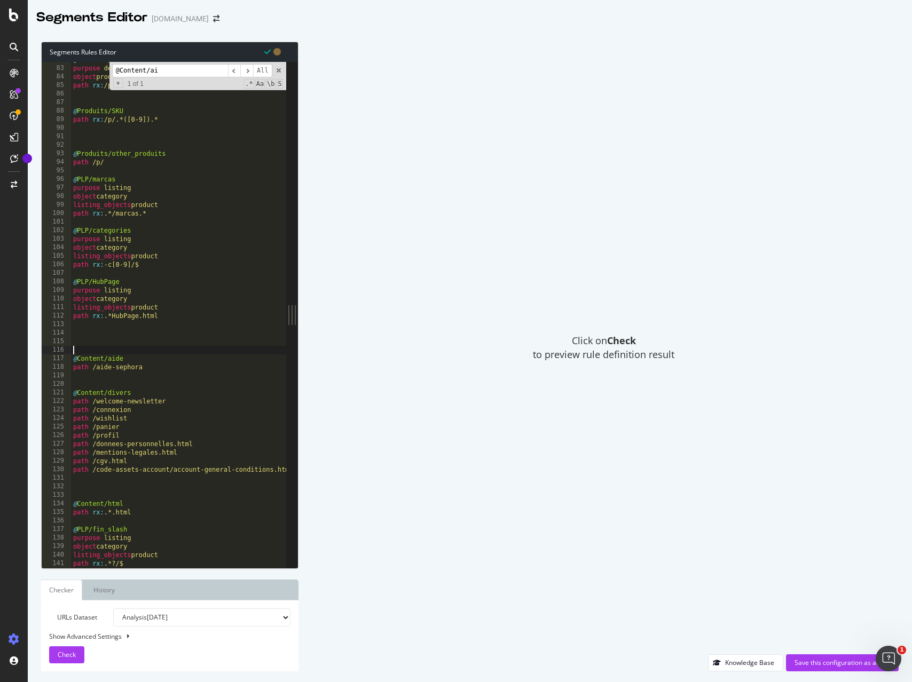
click at [84, 337] on div "@ Produits/PID purpose detail object product path rx : /p/.*-P([0-9]).* @ Produ…" at bounding box center [182, 317] width 223 height 523
paste textarea ")"
type textarea ")"
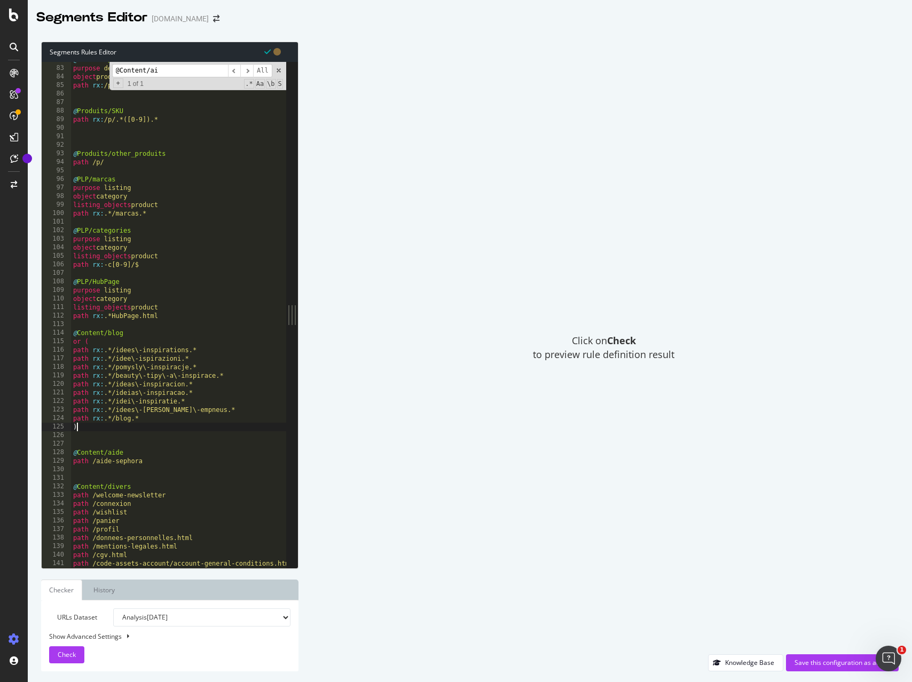
click at [85, 442] on div "@ Produits/PID purpose detail object product path rx : /p/.*-P([0-9]).* @ Produ…" at bounding box center [182, 317] width 223 height 523
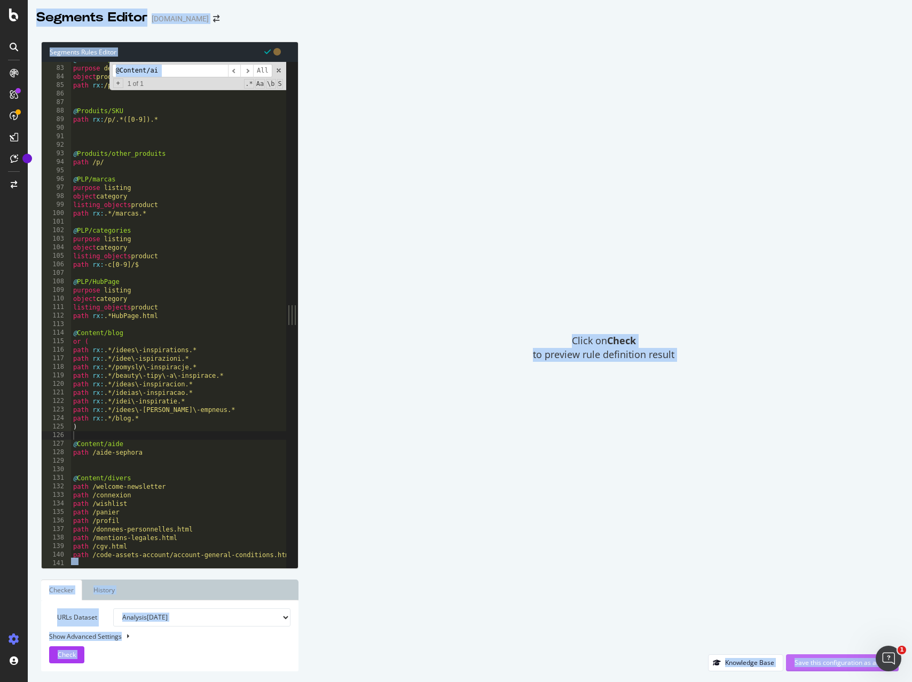
click at [819, 657] on div "Save this configuration as active" at bounding box center [842, 663] width 96 height 16
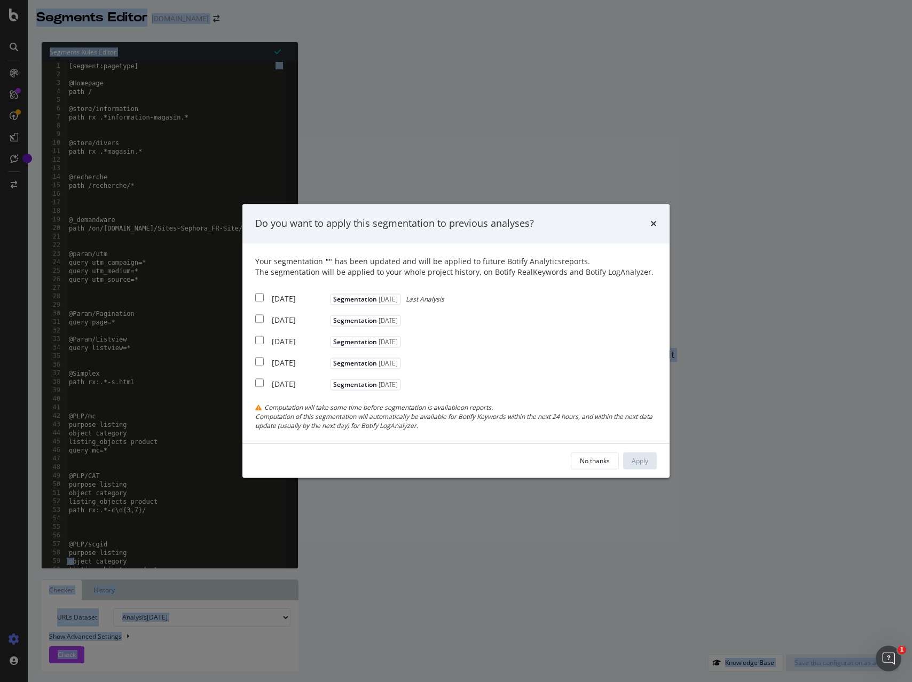
click at [260, 295] on input "modal" at bounding box center [259, 297] width 9 height 9
checkbox input "true"
click at [630, 461] on button "Apply" at bounding box center [640, 461] width 34 height 17
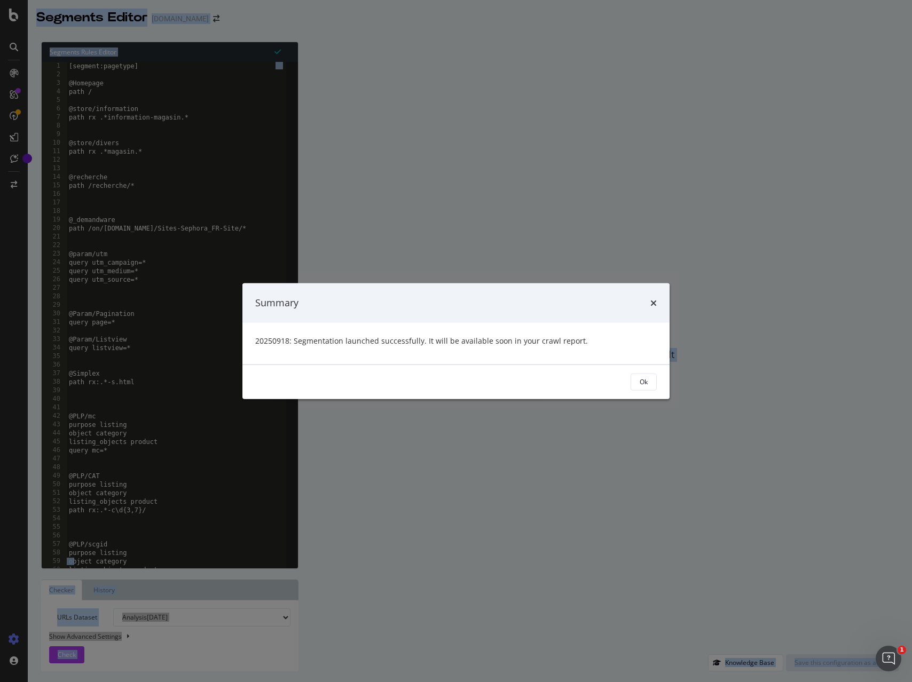
drag, startPoint x: 645, startPoint y: 382, endPoint x: 529, endPoint y: 317, distance: 132.4
click at [645, 382] on div "Ok" at bounding box center [643, 381] width 8 height 9
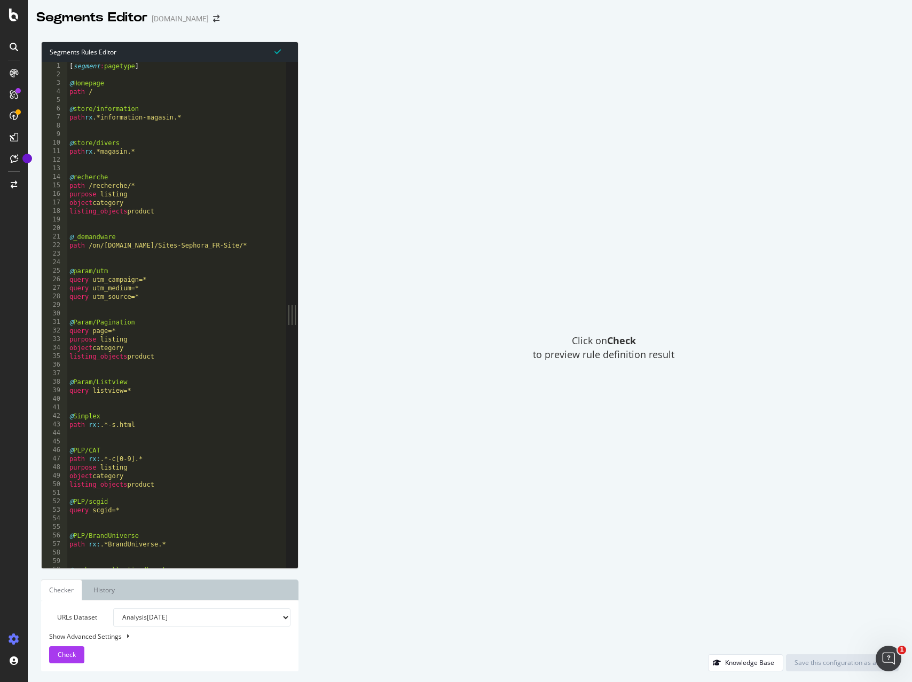
type textarea "@Param/Pagination"
click at [164, 326] on div "[ segment : pagetype ] @ Homepage path / @ store/information path rx .*informat…" at bounding box center [178, 323] width 223 height 523
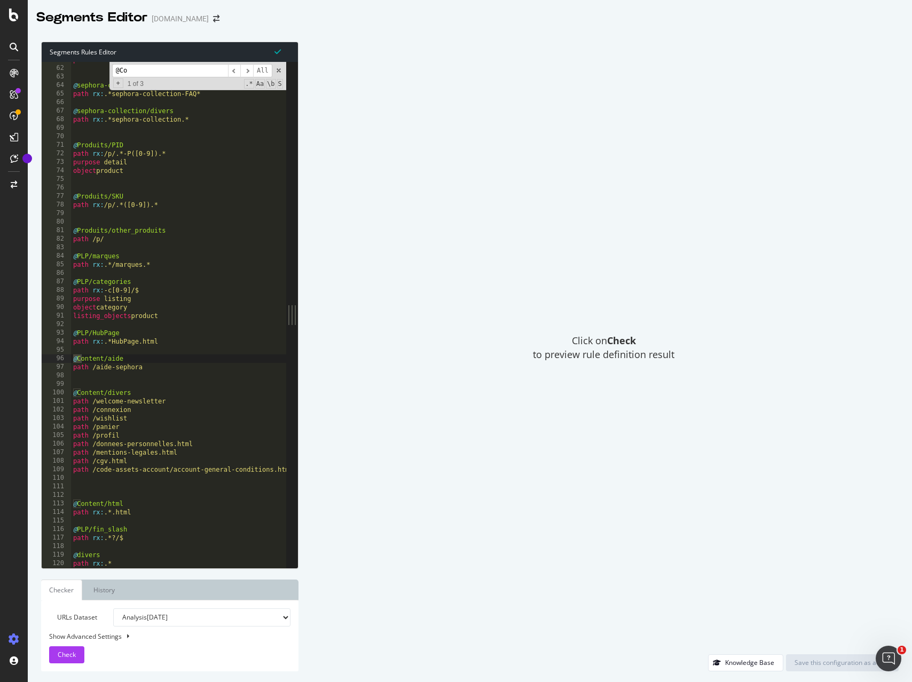
scroll to position [519, 0]
type input "@Content/ai"
click at [86, 353] on div "path rx : .*sephora-collection-beauty-mag* @ sephora-collection/FAQ path rx : .…" at bounding box center [182, 317] width 223 height 523
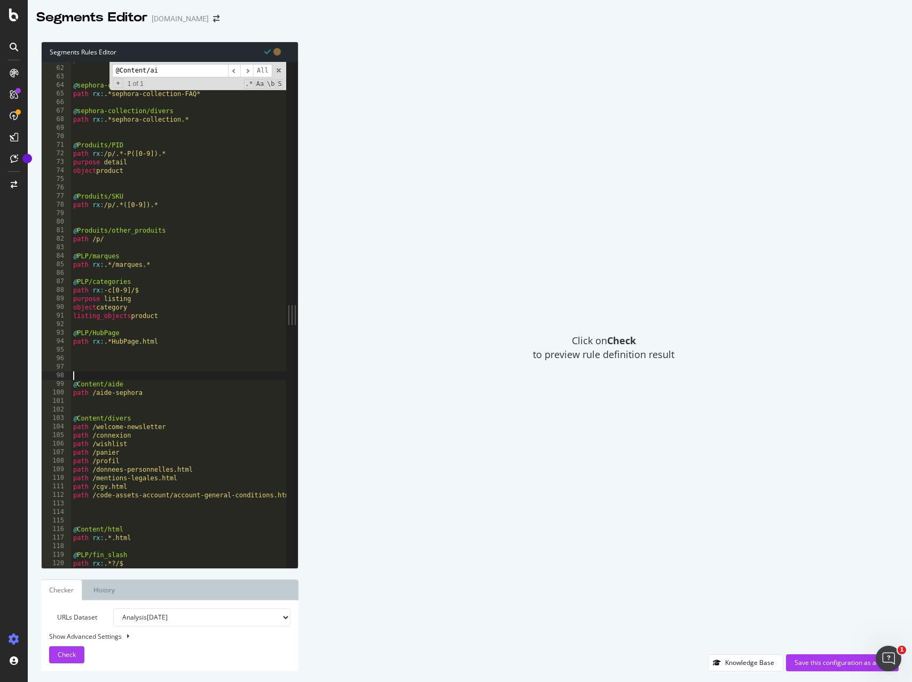
click at [84, 360] on div "path rx : .*sephora-collection-beauty-mag* @ sephora-collection/FAQ path rx : .…" at bounding box center [182, 317] width 223 height 523
paste textarea ")"
type textarea ")"
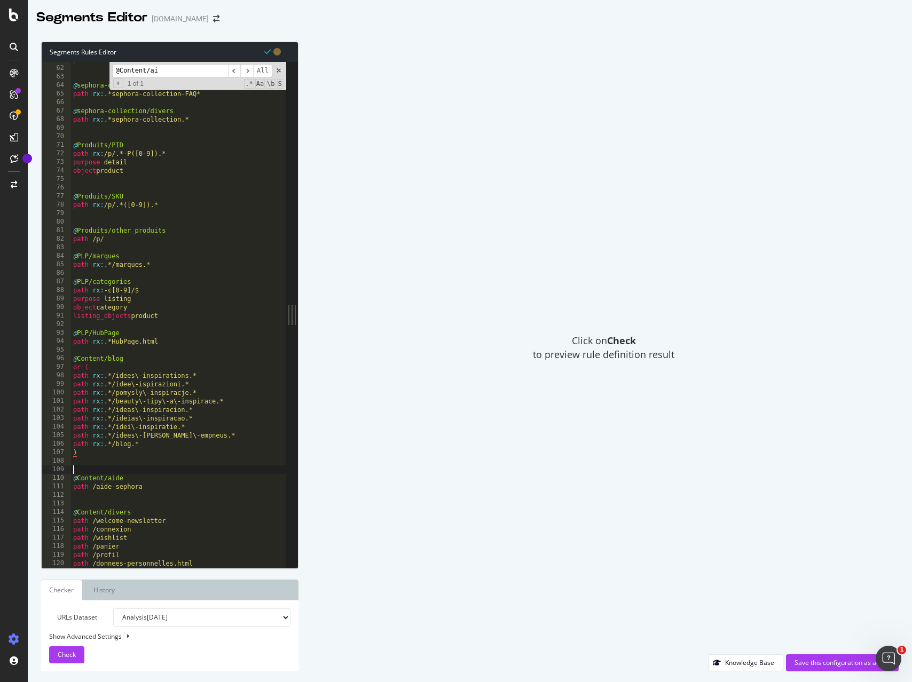
click at [111, 467] on div "path rx : .*sephora-collection-beauty-mag* @ sephora-collection/FAQ path rx : .…" at bounding box center [182, 317] width 223 height 523
click at [830, 663] on div "Save this configuration as active" at bounding box center [842, 662] width 96 height 9
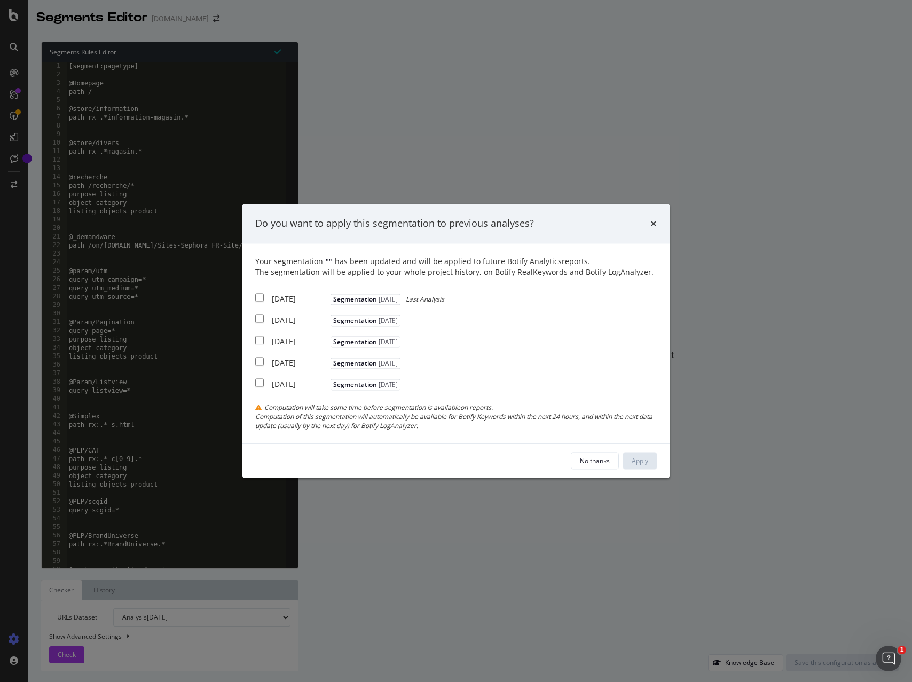
click at [260, 296] on input "modal" at bounding box center [259, 297] width 9 height 9
checkbox input "true"
click at [647, 458] on div "Apply" at bounding box center [639, 460] width 17 height 9
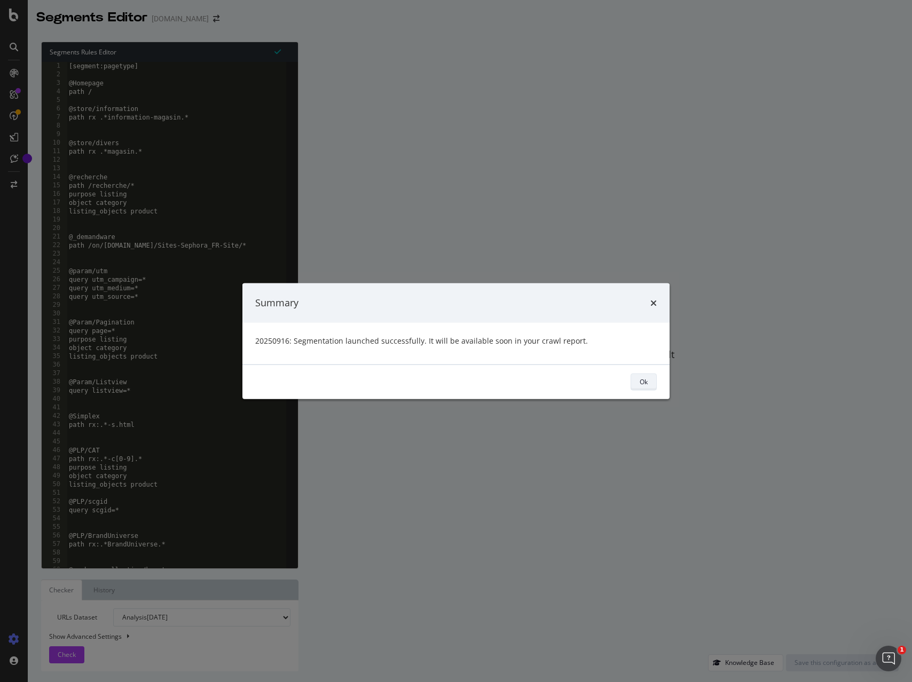
click at [644, 384] on div "Ok" at bounding box center [643, 381] width 8 height 9
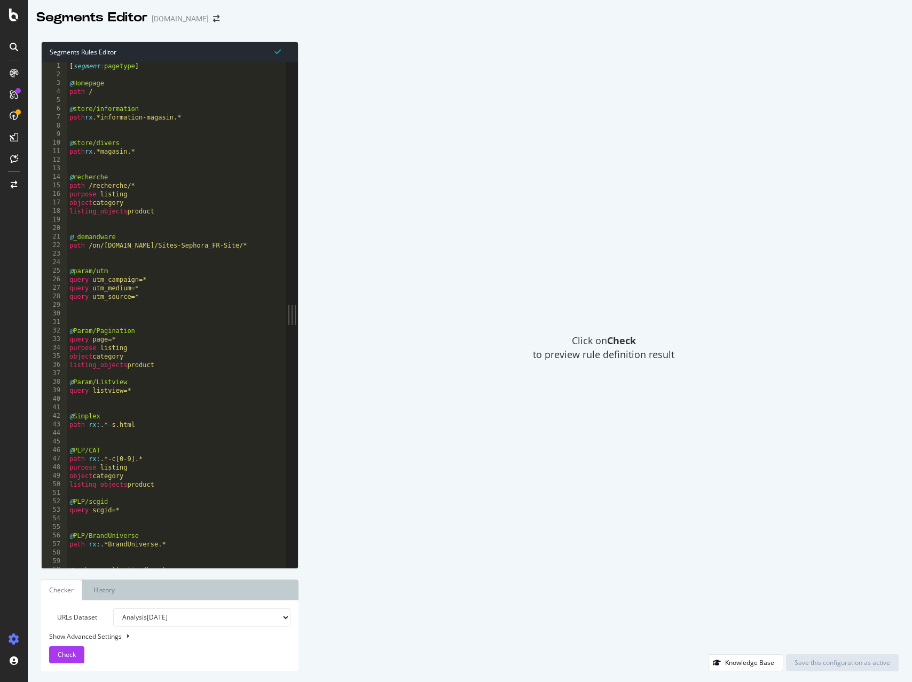
click at [149, 250] on div "[ segment : pagetype ] @ Homepage path / @ store/information path rx .*informat…" at bounding box center [178, 323] width 223 height 523
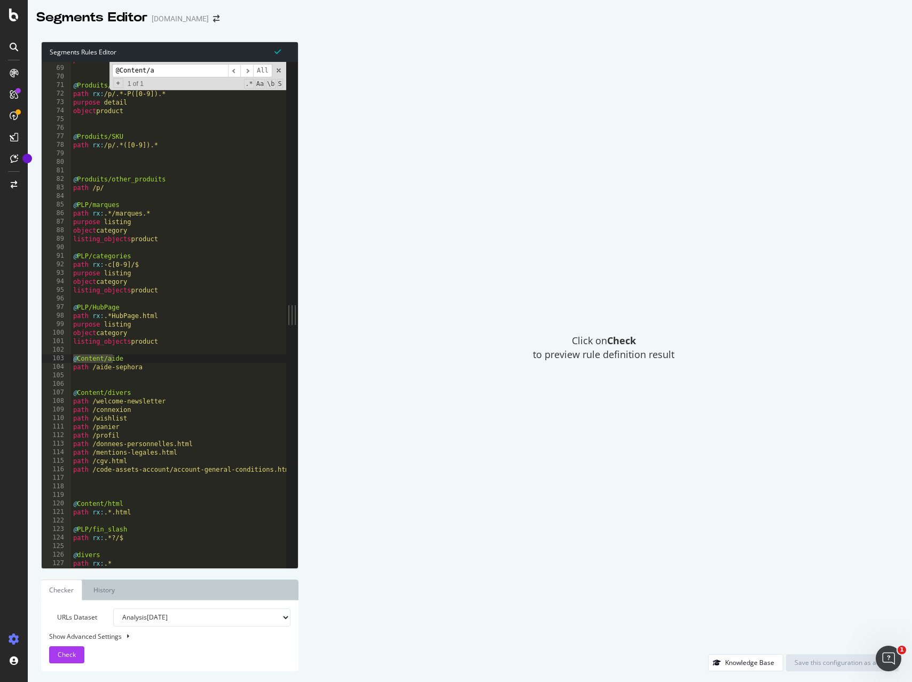
type input "@Content/a"
click at [86, 350] on div "path rx : .*sephora-collection.* @ Produits/PID path rx : /p/.*-P([0-9]).* purp…" at bounding box center [182, 317] width 223 height 523
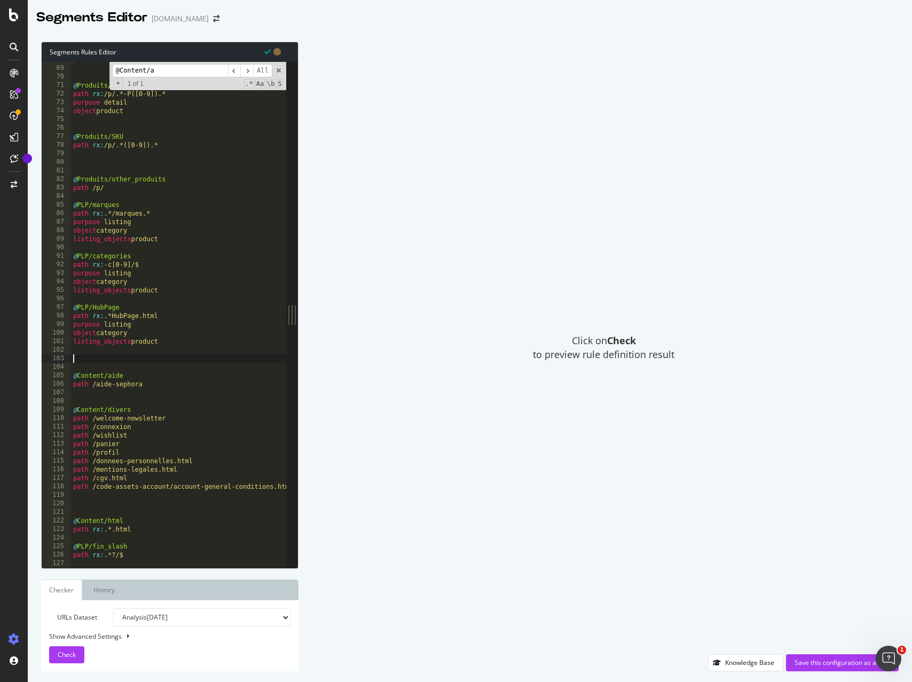
click at [81, 357] on div "path rx : .*sephora-collection.* @ Produits/PID path rx : /p/.*-P([0-9]).* purp…" at bounding box center [182, 317] width 223 height 523
paste textarea ")"
type textarea ")"
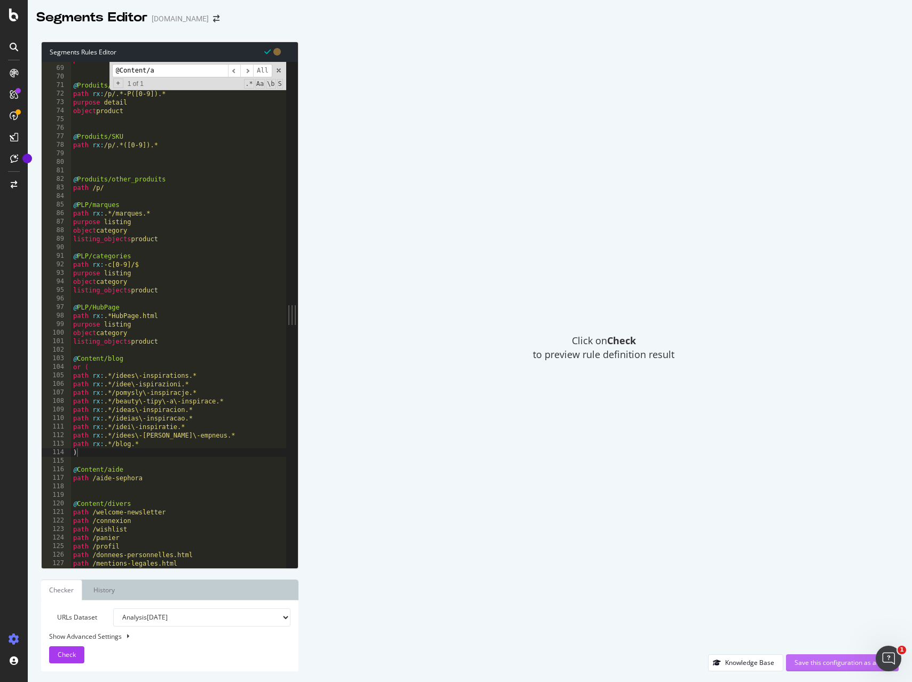
click at [825, 664] on div "Save this configuration as active" at bounding box center [842, 662] width 96 height 9
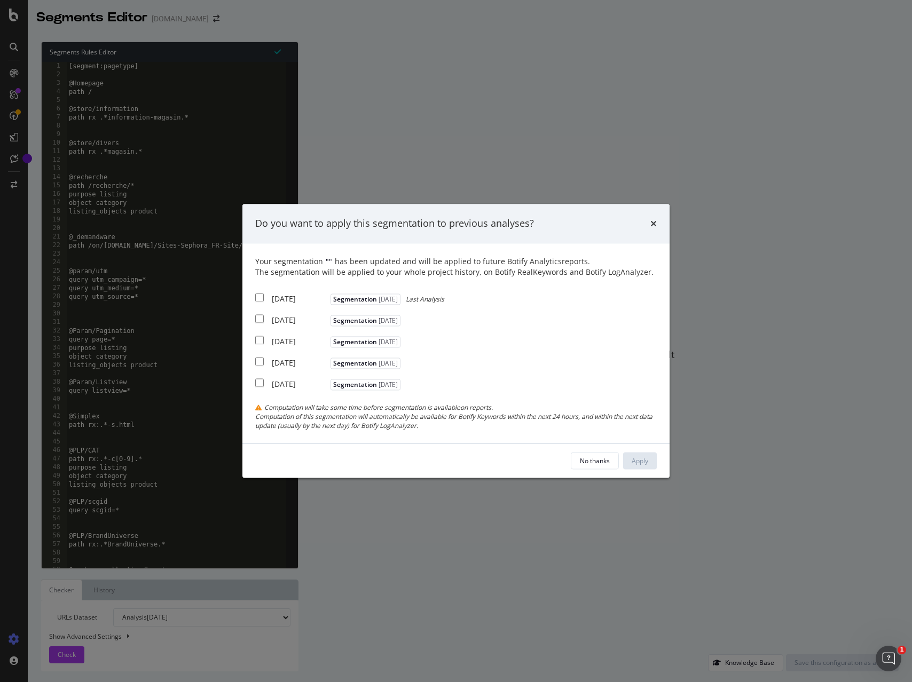
drag, startPoint x: 257, startPoint y: 296, endPoint x: 295, endPoint y: 313, distance: 41.1
click at [257, 296] on input "modal" at bounding box center [259, 297] width 9 height 9
checkbox input "true"
click at [637, 459] on div "Apply" at bounding box center [639, 460] width 17 height 9
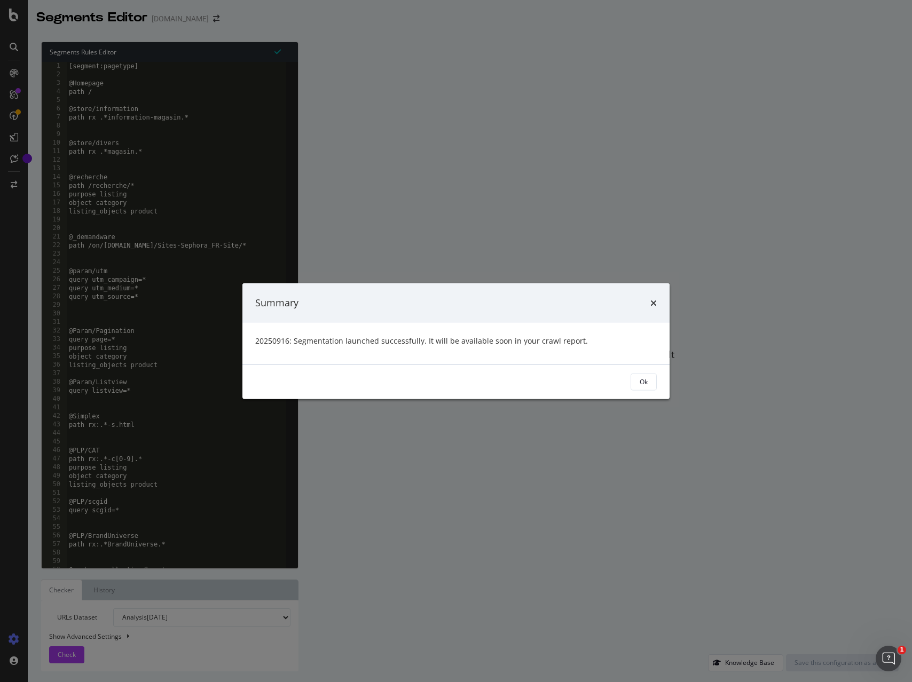
drag, startPoint x: 647, startPoint y: 381, endPoint x: 645, endPoint y: 386, distance: 6.4
click at [647, 381] on button "Ok" at bounding box center [643, 381] width 26 height 17
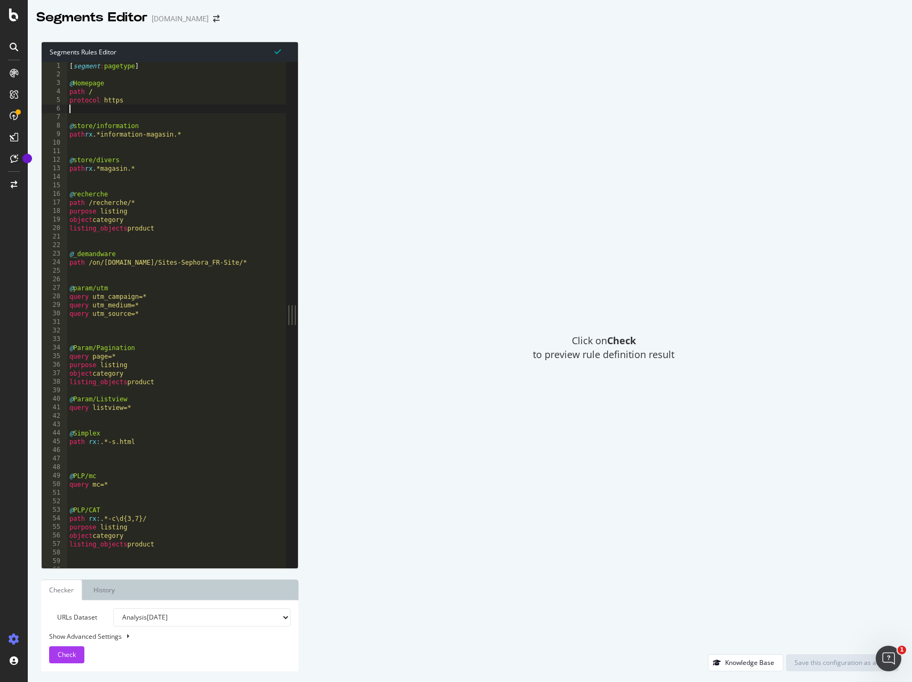
click at [100, 107] on div "[ segment : pagetype ] @ Homepage path / protocol https @ store/information pat…" at bounding box center [178, 323] width 223 height 523
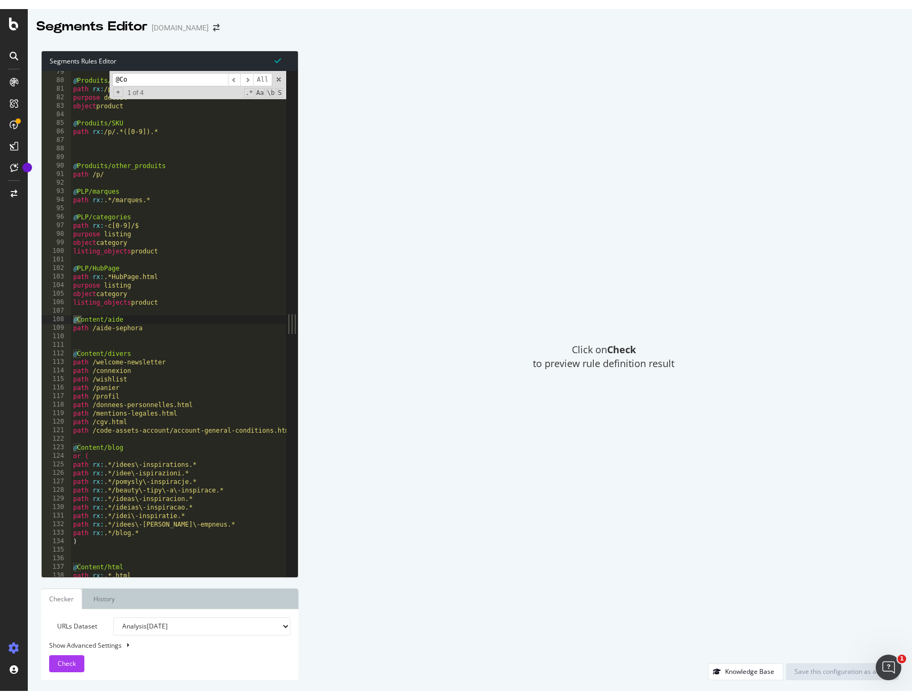
scroll to position [669, 0]
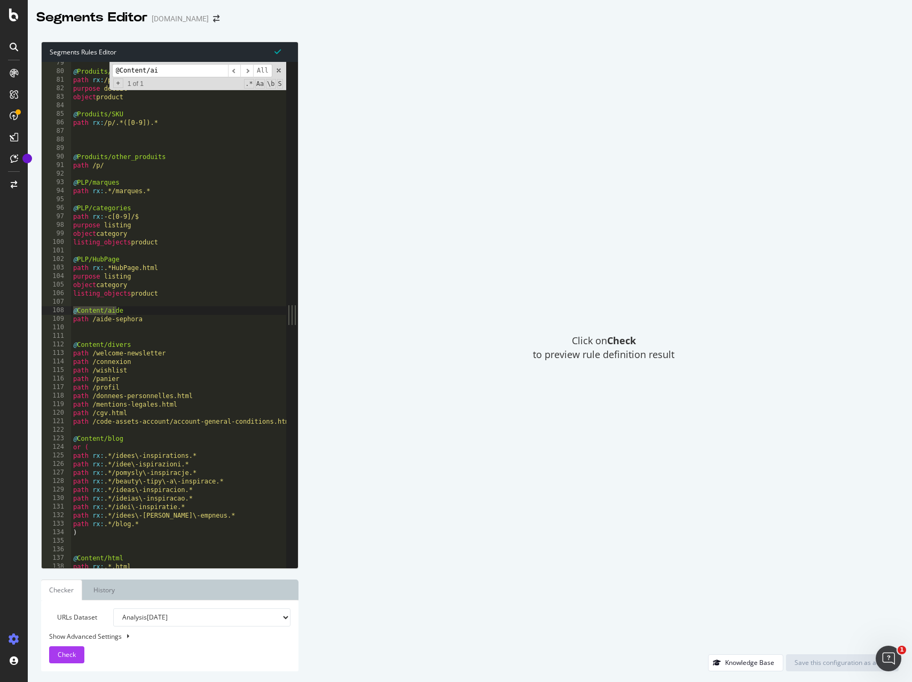
type input "@Content/ai"
click at [82, 298] on div "@ Produits/PID path rx : /p/.*-P([0-9]).* purpose detail object product @ Produ…" at bounding box center [182, 320] width 223 height 523
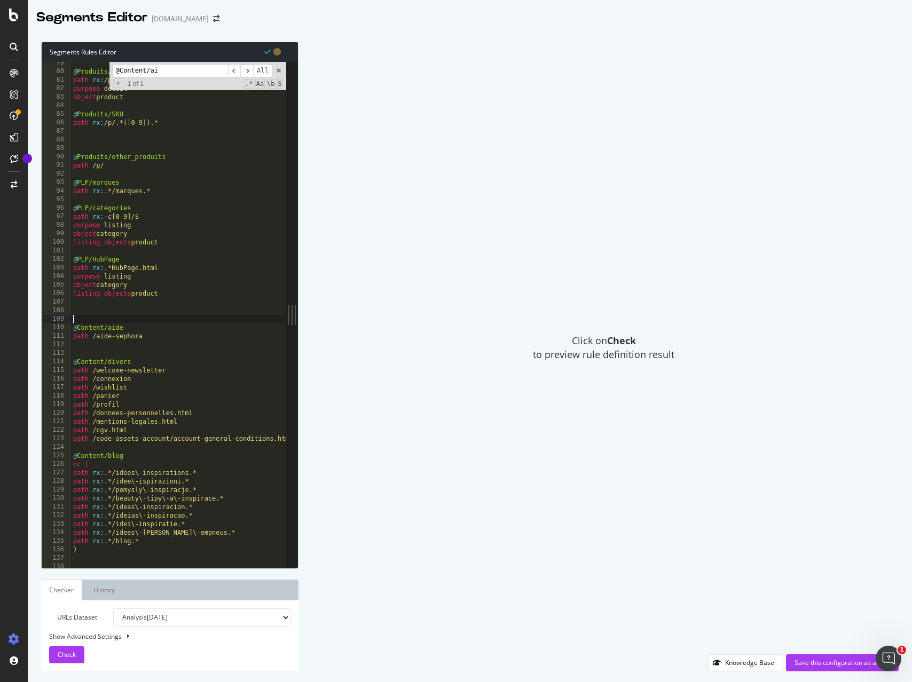
click at [82, 311] on div "@ Produits/PID path rx : /p/.*-P([0-9]).* purpose detail object product @ Produ…" at bounding box center [182, 320] width 223 height 523
paste textarea ")"
type textarea ")"
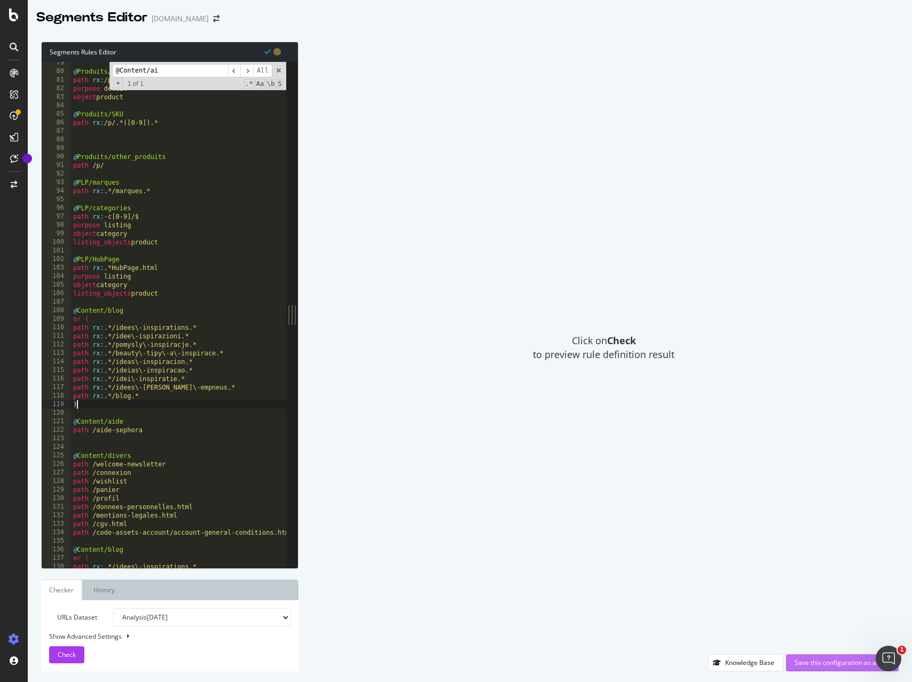
click at [811, 660] on div "Save this configuration as active" at bounding box center [842, 662] width 96 height 9
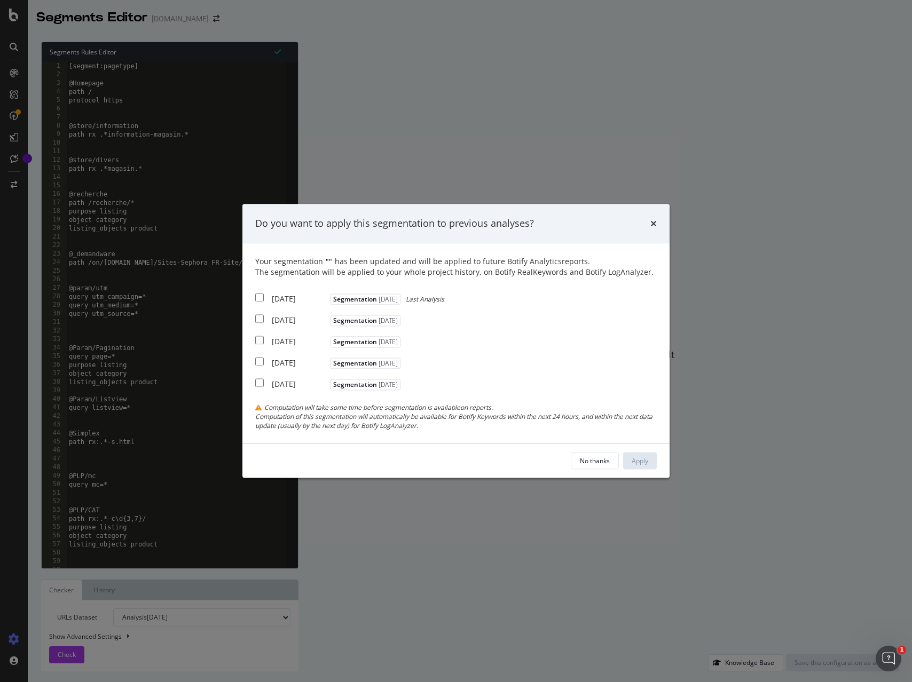
drag, startPoint x: 262, startPoint y: 296, endPoint x: 322, endPoint y: 331, distance: 69.8
click at [262, 297] on input "modal" at bounding box center [259, 297] width 9 height 9
checkbox input "true"
click at [650, 461] on button "Apply" at bounding box center [640, 461] width 34 height 17
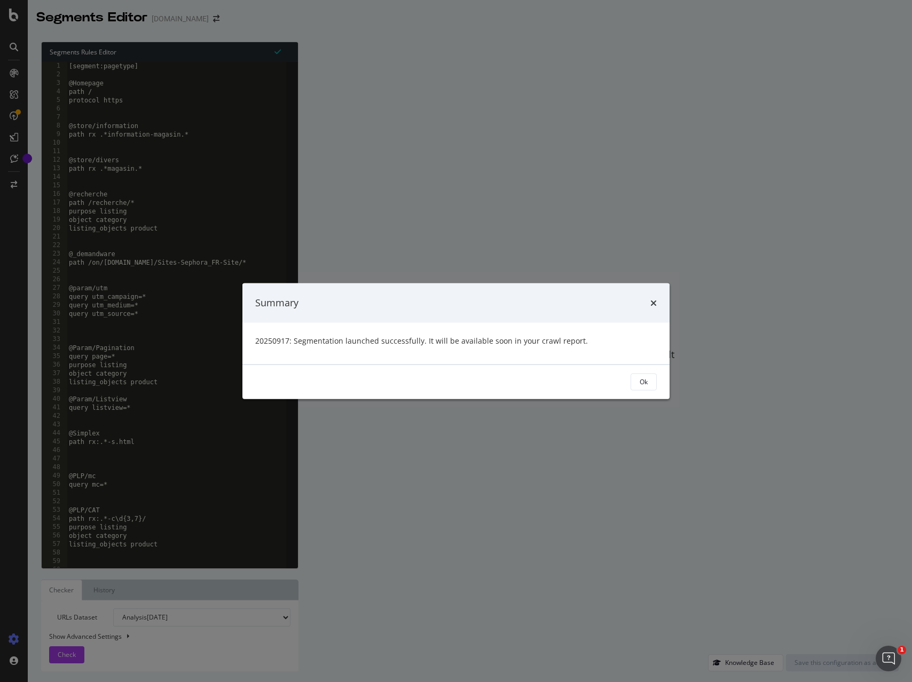
click at [641, 381] on div "Ok" at bounding box center [643, 381] width 8 height 9
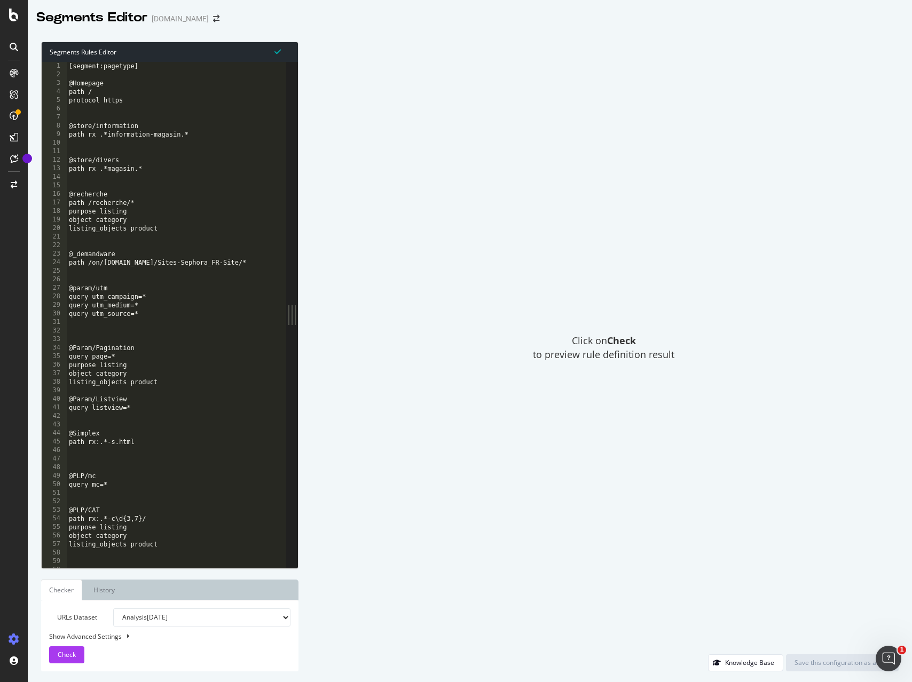
click at [399, 125] on div "Click on Check to preview rule definition result" at bounding box center [603, 348] width 589 height 613
